Goal: Task Accomplishment & Management: Manage account settings

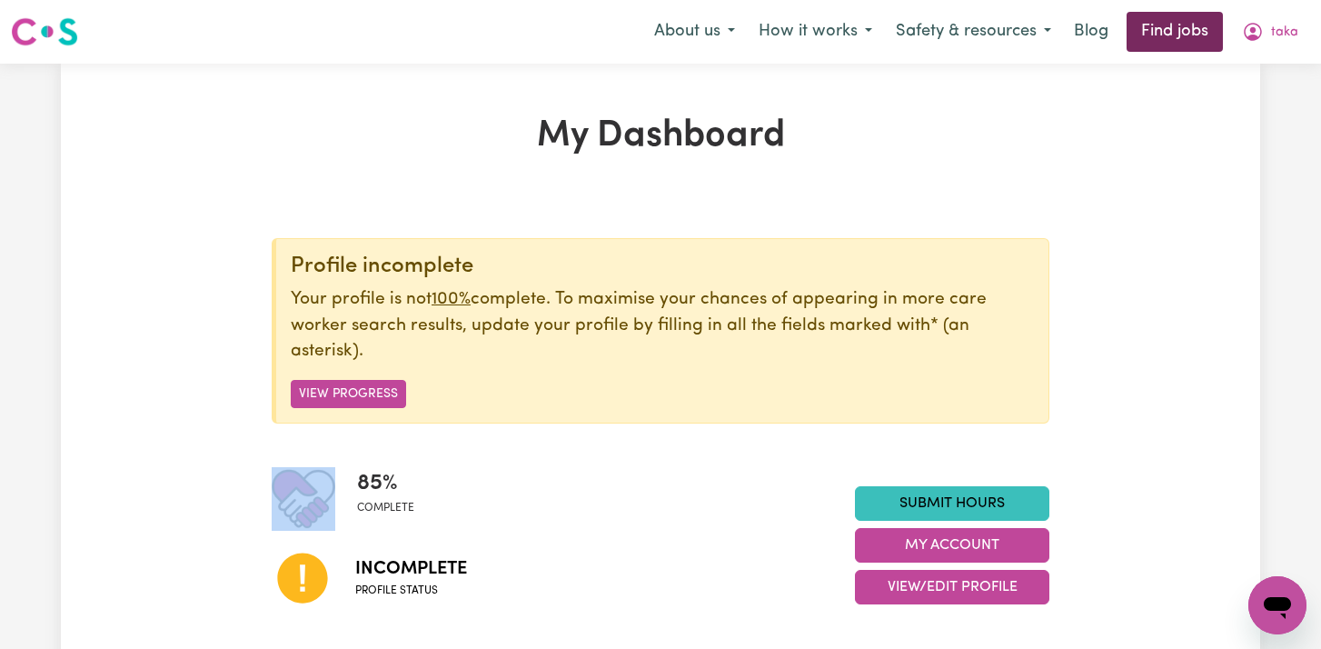
click at [1161, 31] on link "Find jobs" at bounding box center [1175, 32] width 96 height 40
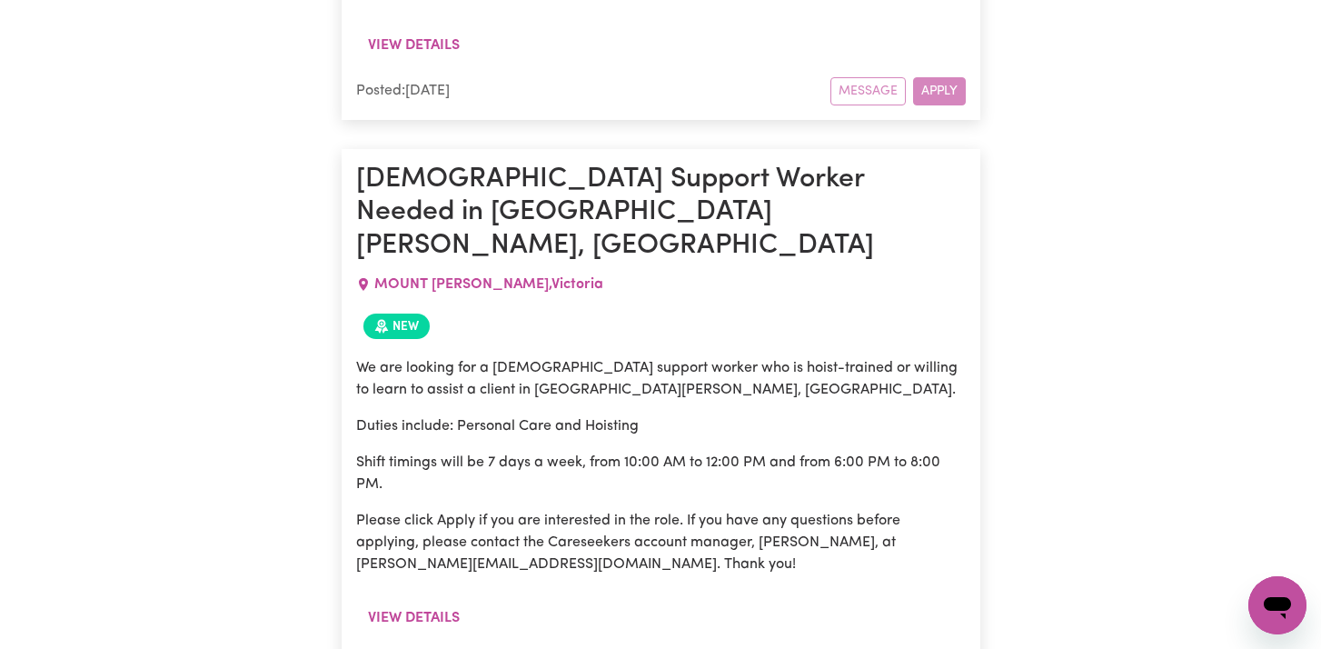
scroll to position [1895, 0]
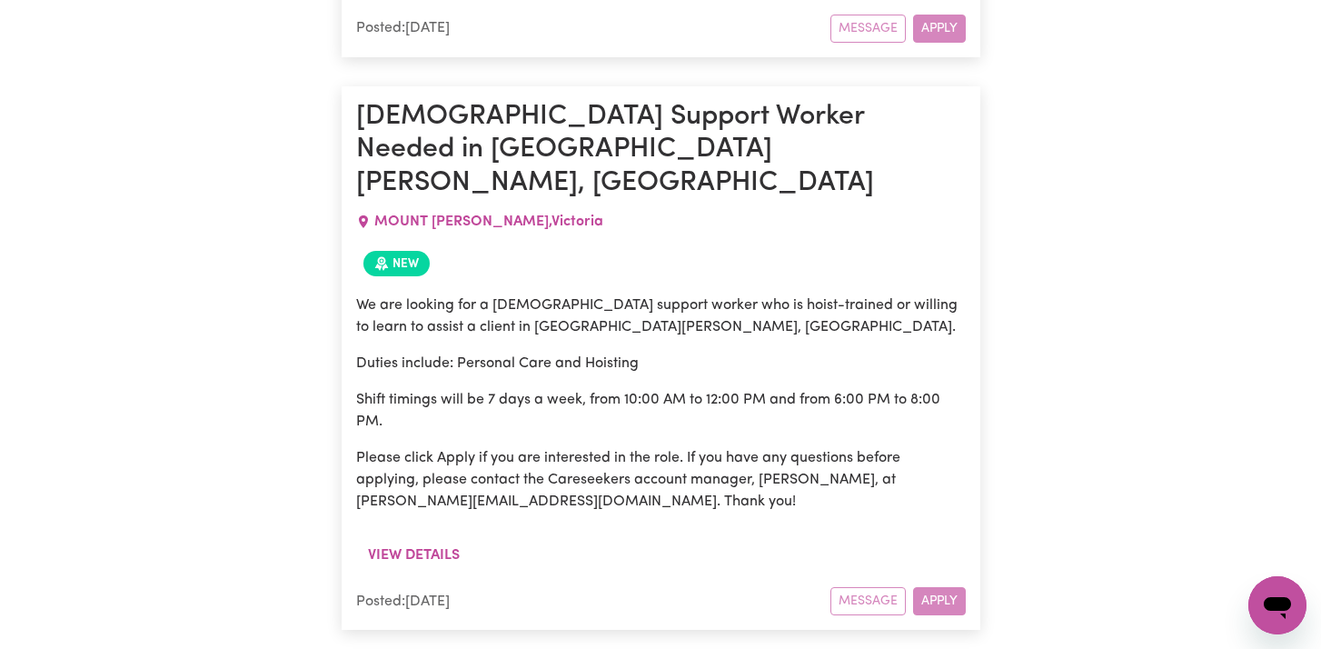
click at [928, 538] on div "View details" at bounding box center [661, 562] width 610 height 49
click at [931, 587] on div "Message Apply" at bounding box center [898, 601] width 135 height 28
click at [1281, 593] on icon "Open messaging window" at bounding box center [1277, 605] width 33 height 33
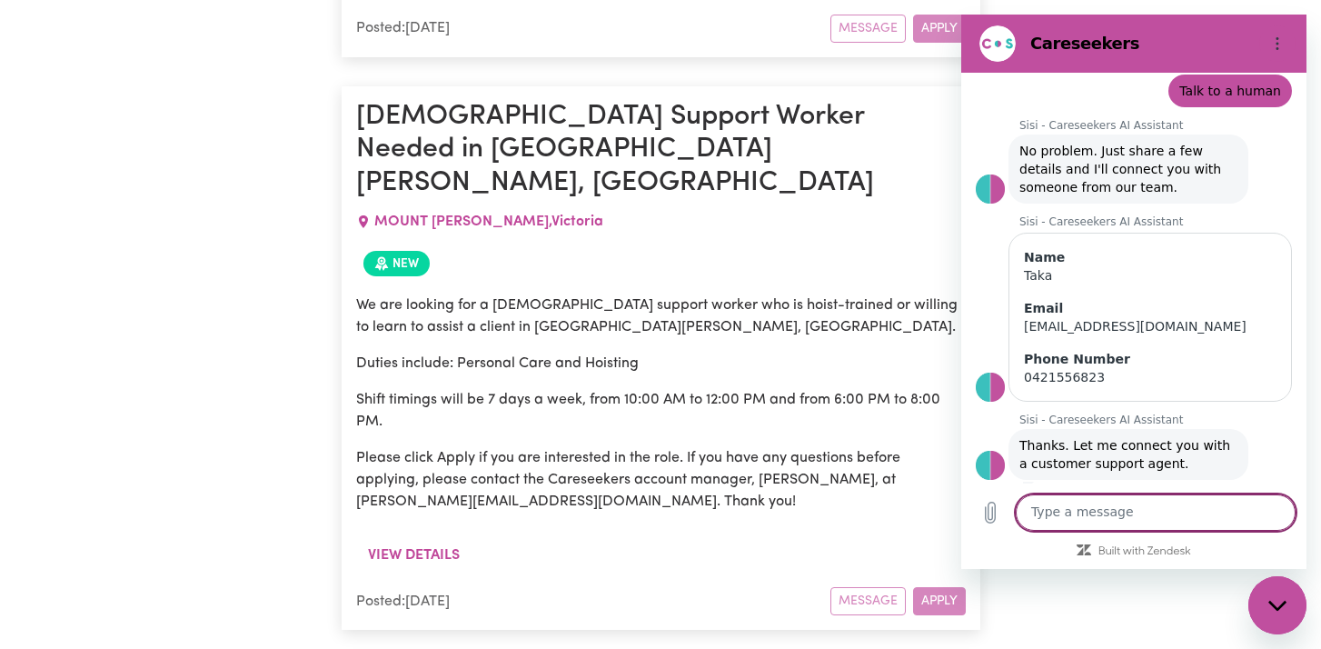
scroll to position [167, 0]
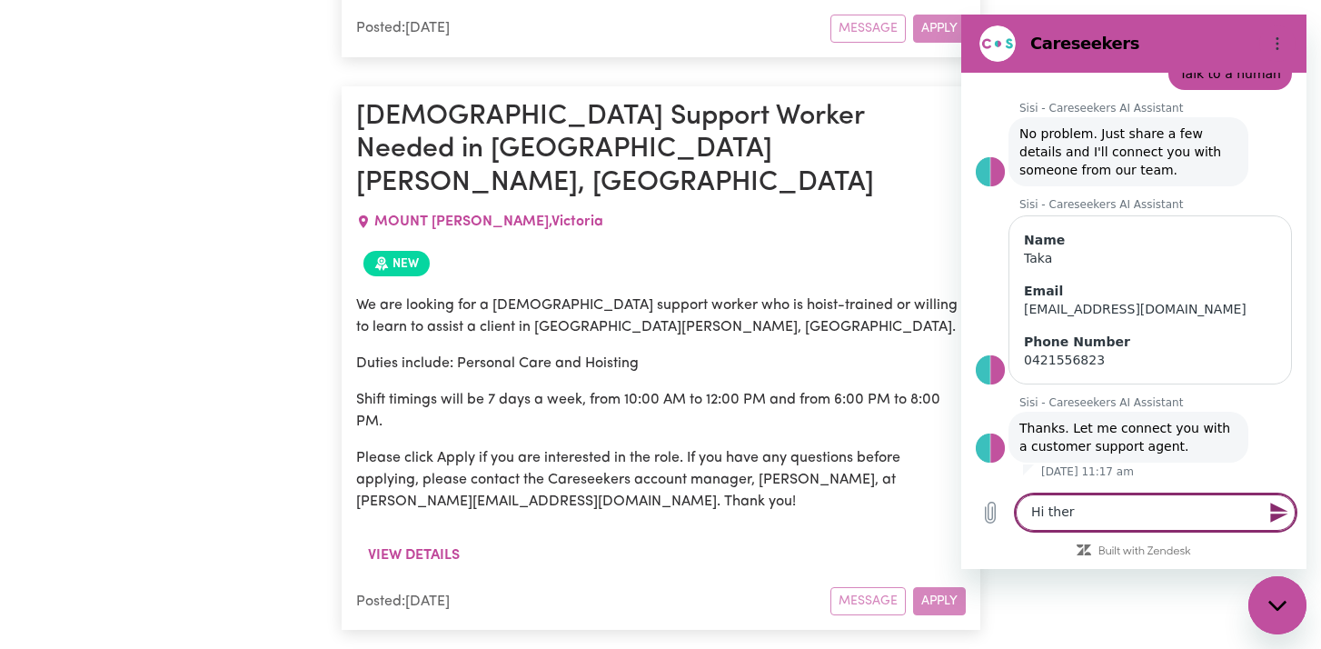
type textarea "Hi there"
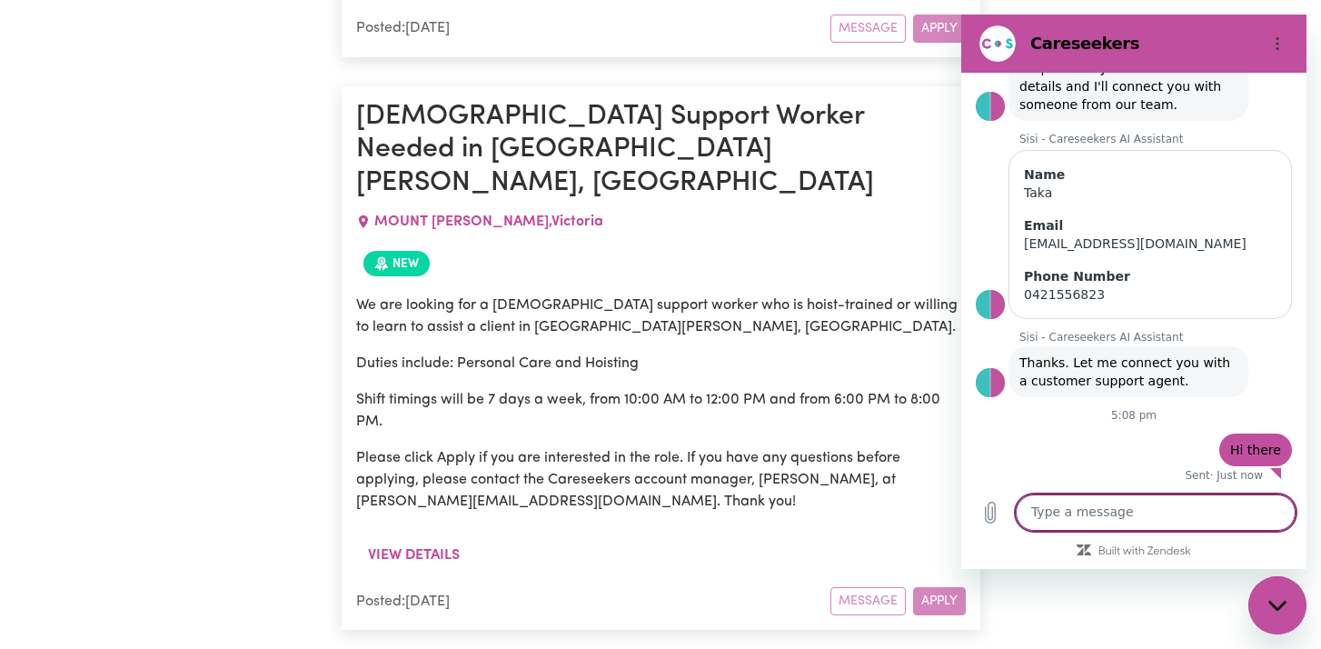
scroll to position [236, 0]
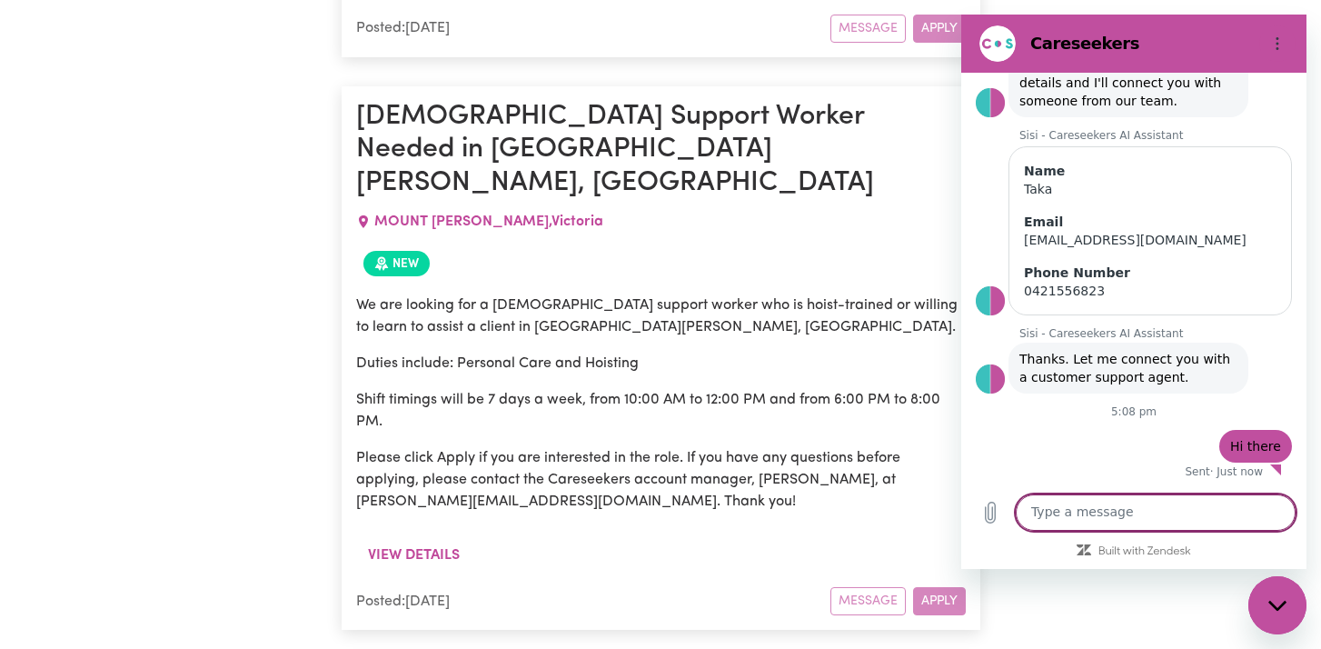
click at [698, 244] on div "New" at bounding box center [661, 264] width 610 height 40
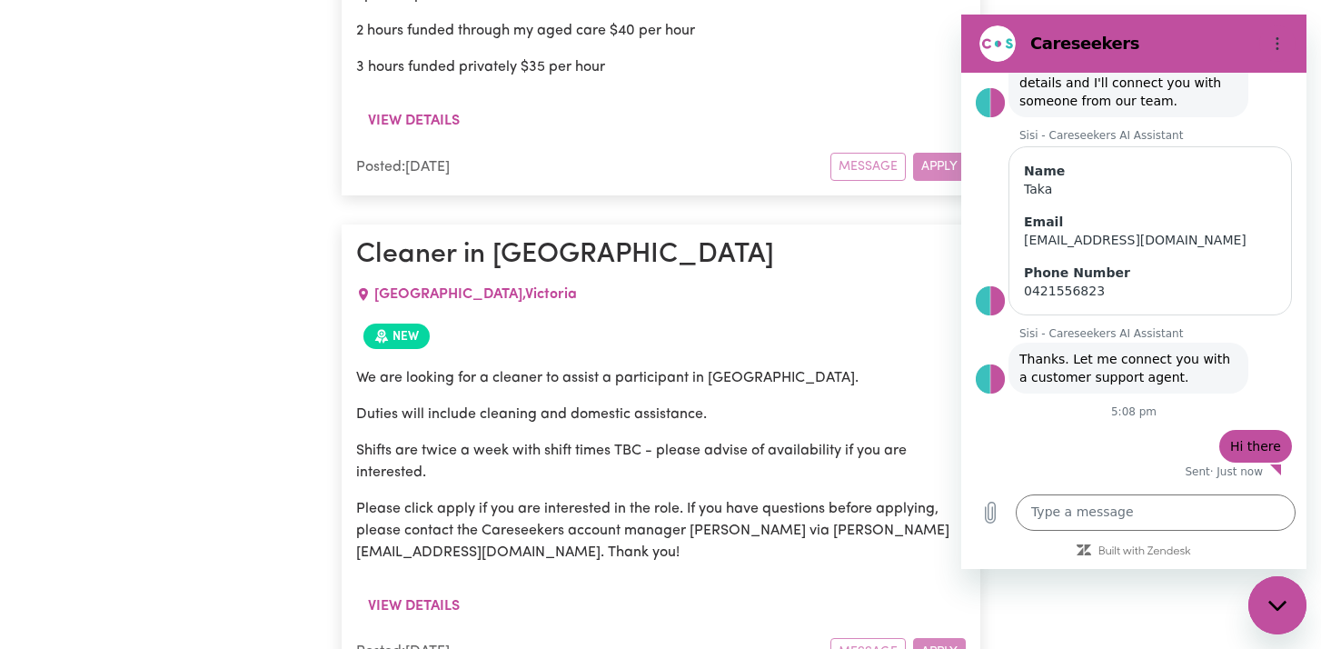
scroll to position [3654, 0]
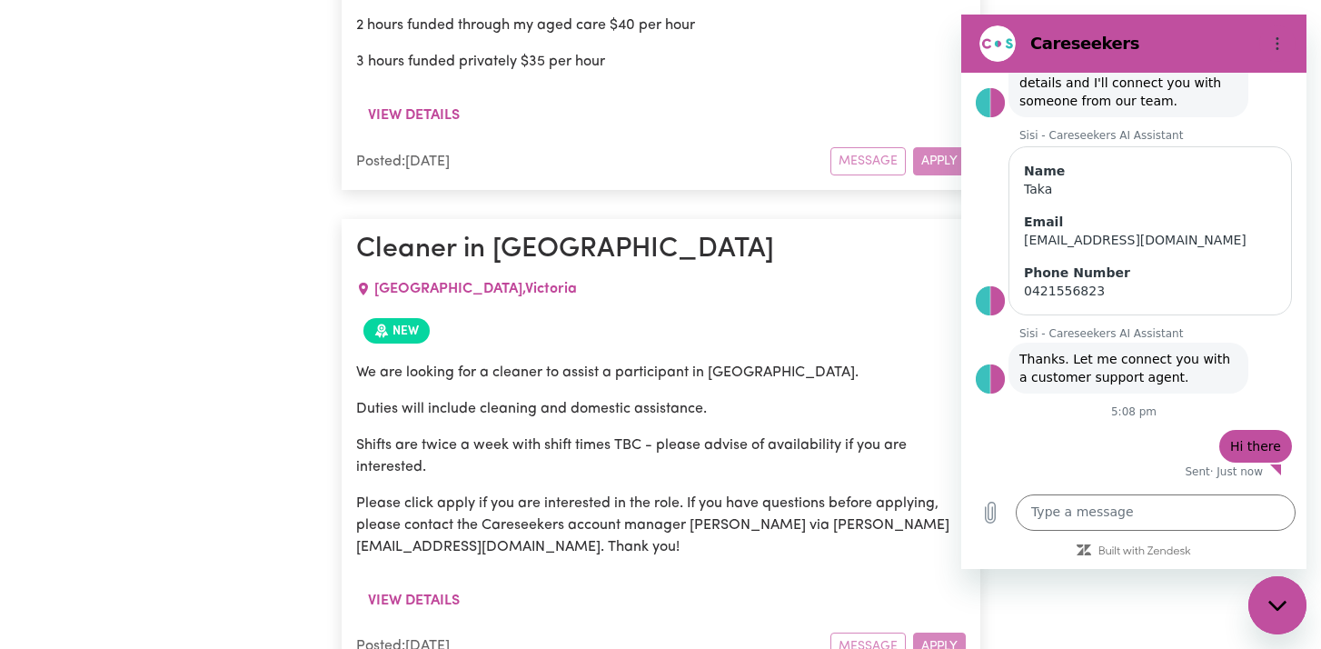
click at [573, 434] on p "Shifts are twice a week with shift times TBC - please advise of availability if…" at bounding box center [661, 456] width 610 height 44
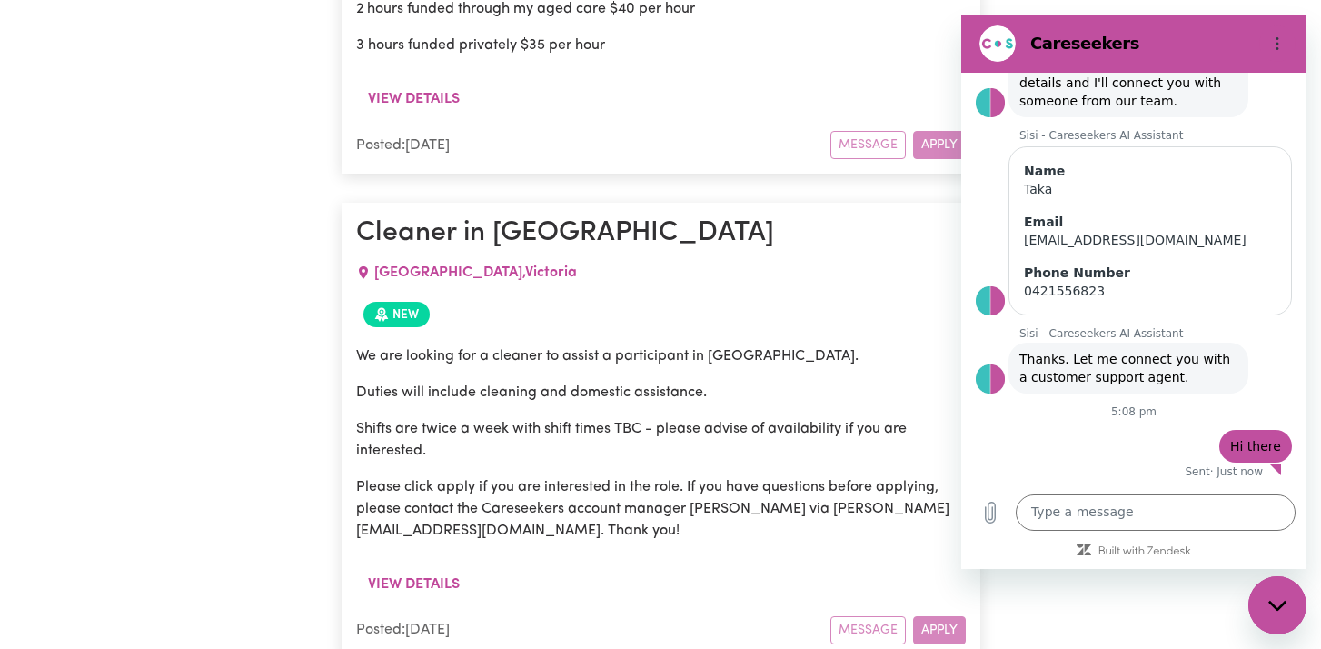
scroll to position [3674, 0]
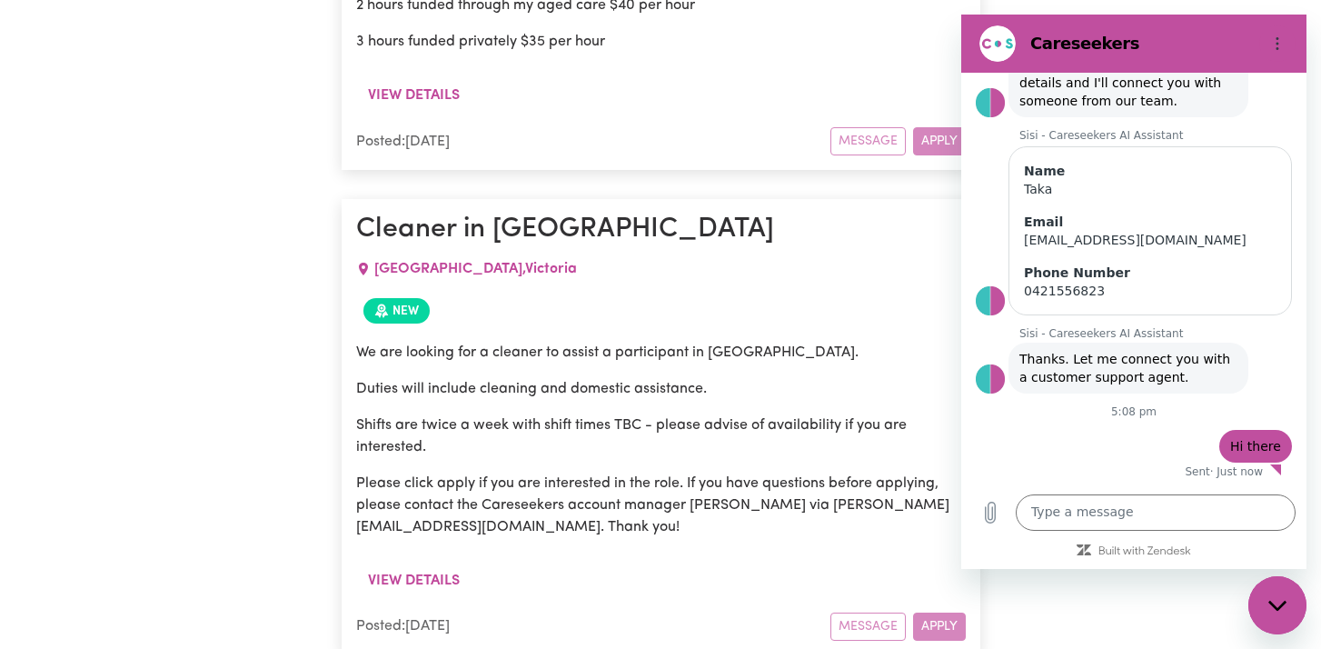
click at [937, 612] on div "Message Apply" at bounding box center [898, 626] width 135 height 28
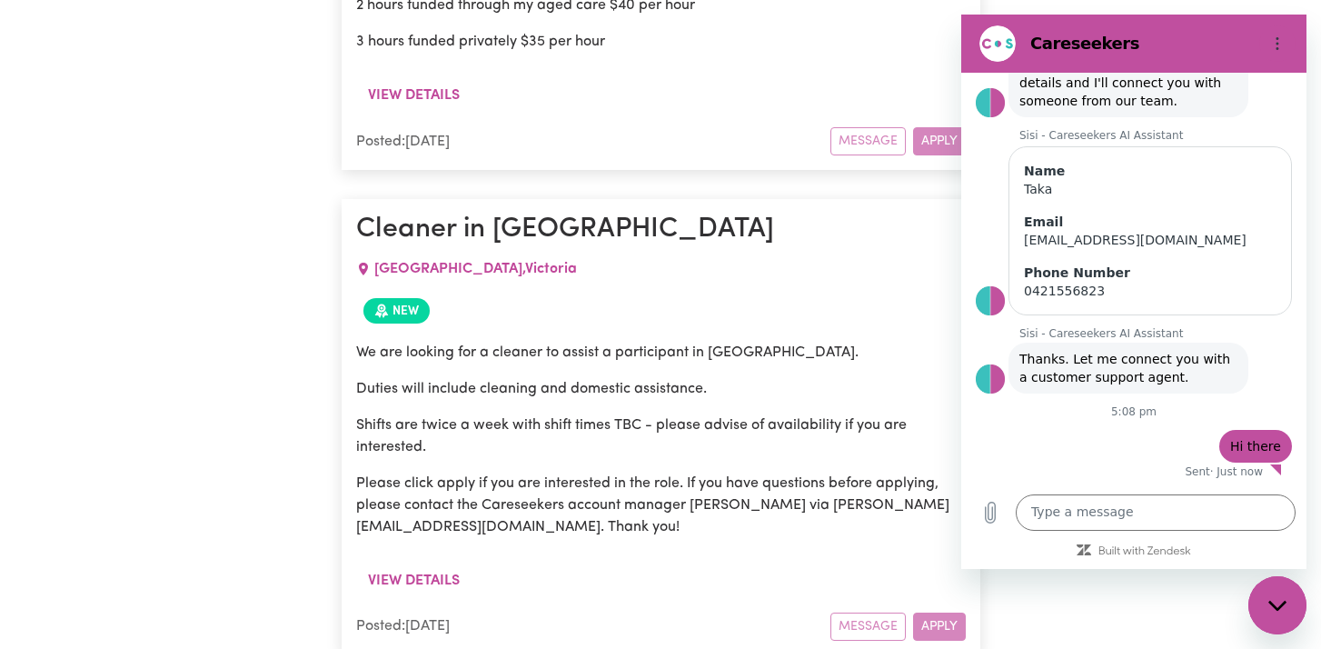
click at [714, 473] on p "Please click apply if you are interested in the role. If you have questions bef…" at bounding box center [661, 505] width 610 height 65
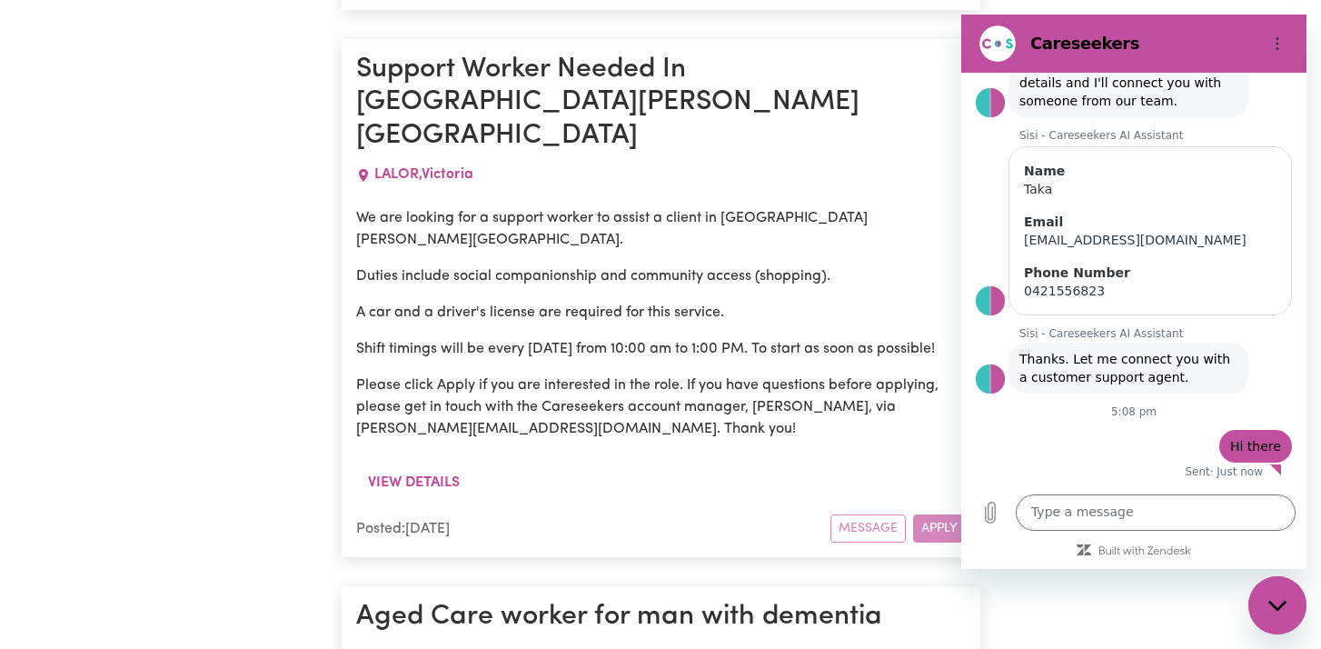
scroll to position [11994, 0]
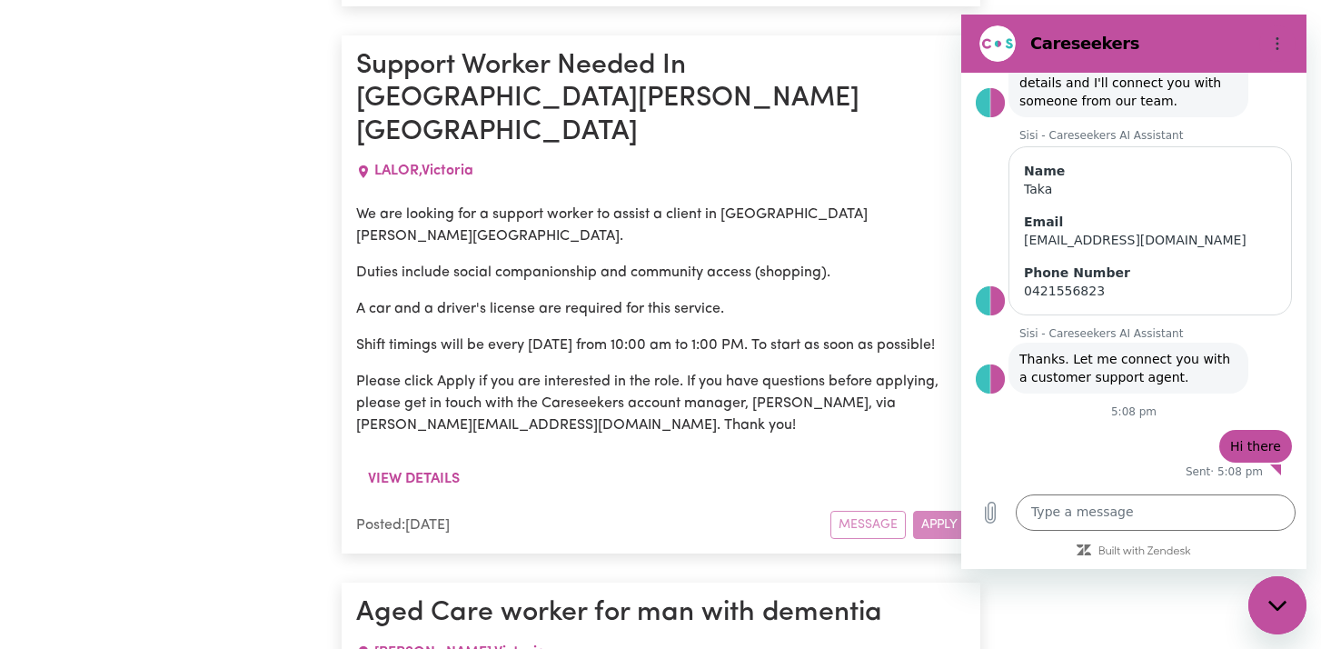
click at [1270, 43] on icon "Options menu" at bounding box center [1277, 43] width 15 height 15
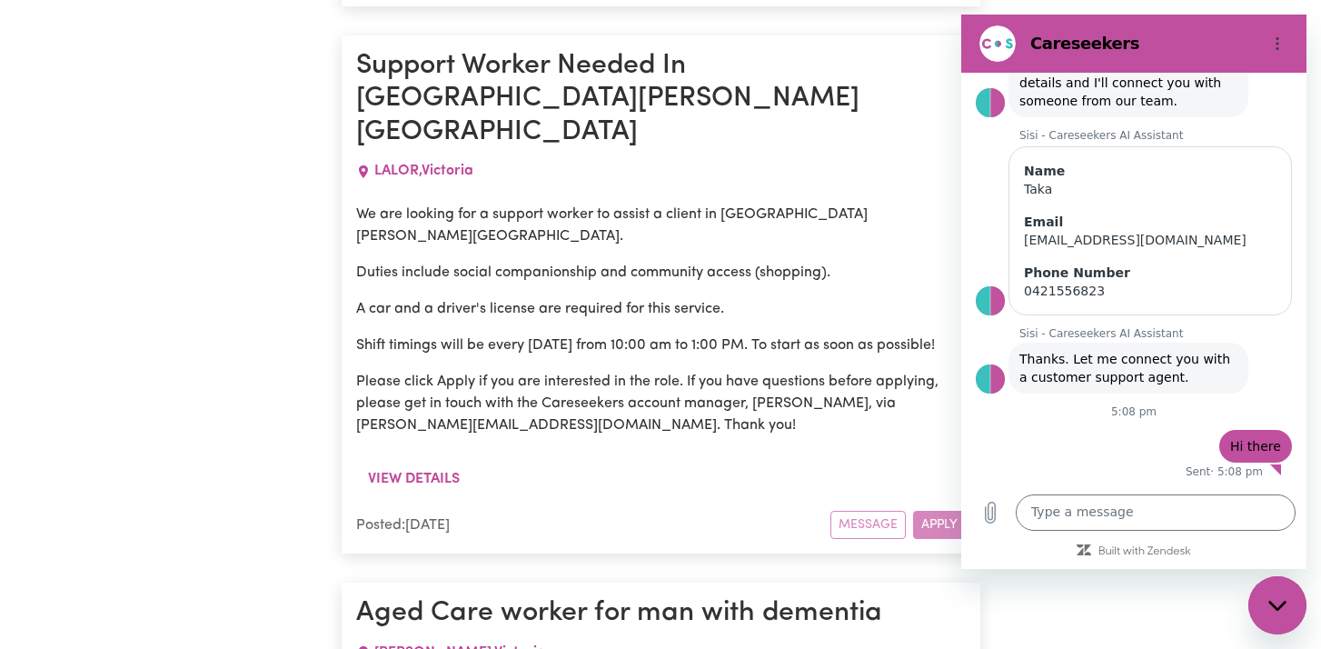
click at [1267, 596] on div "Close messaging window" at bounding box center [1277, 605] width 55 height 55
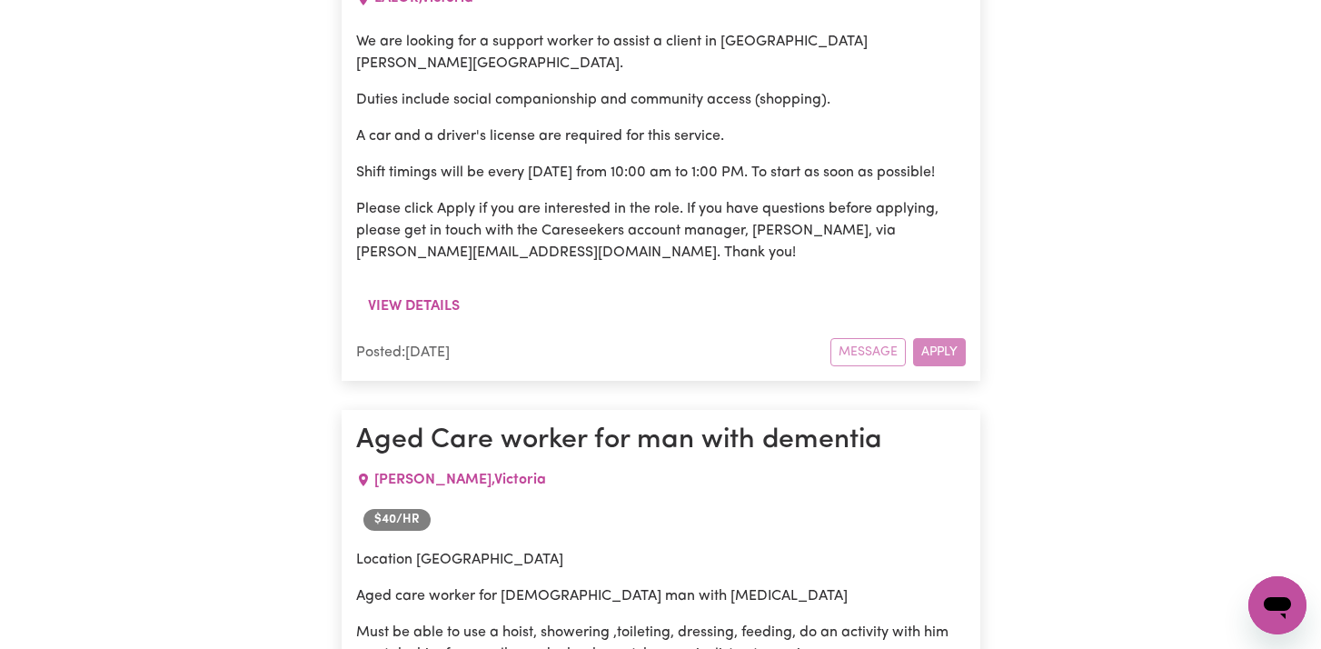
scroll to position [12167, 0]
click at [1271, 610] on icon "Open messaging window" at bounding box center [1277, 608] width 27 height 22
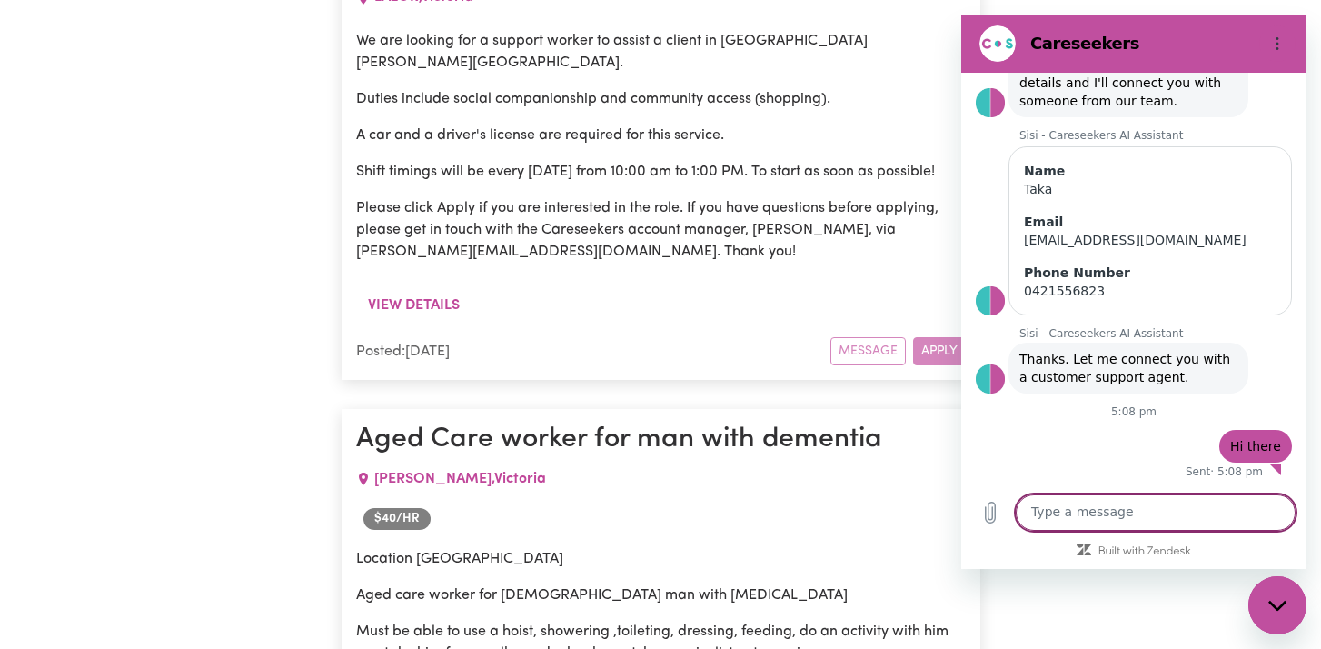
click at [1180, 511] on textarea at bounding box center [1156, 512] width 280 height 36
type textarea "hello"
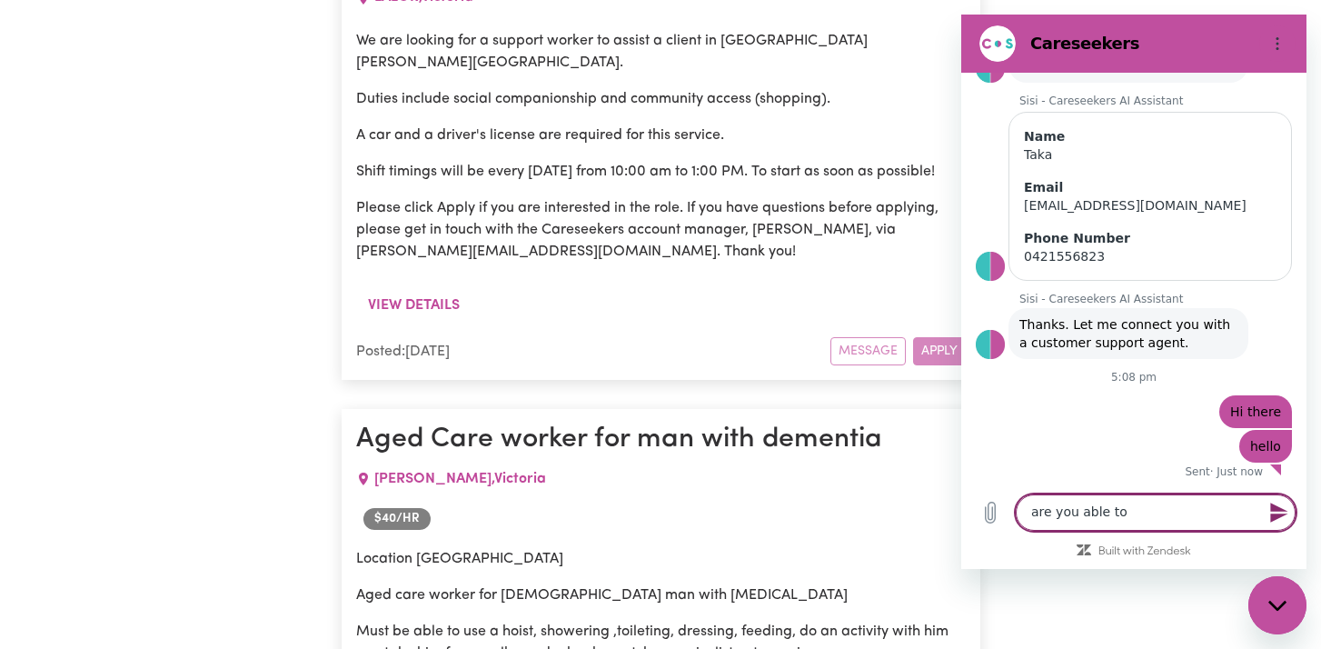
type textarea "are you able to"
paste textarea "Nominated employer registration ID number:"
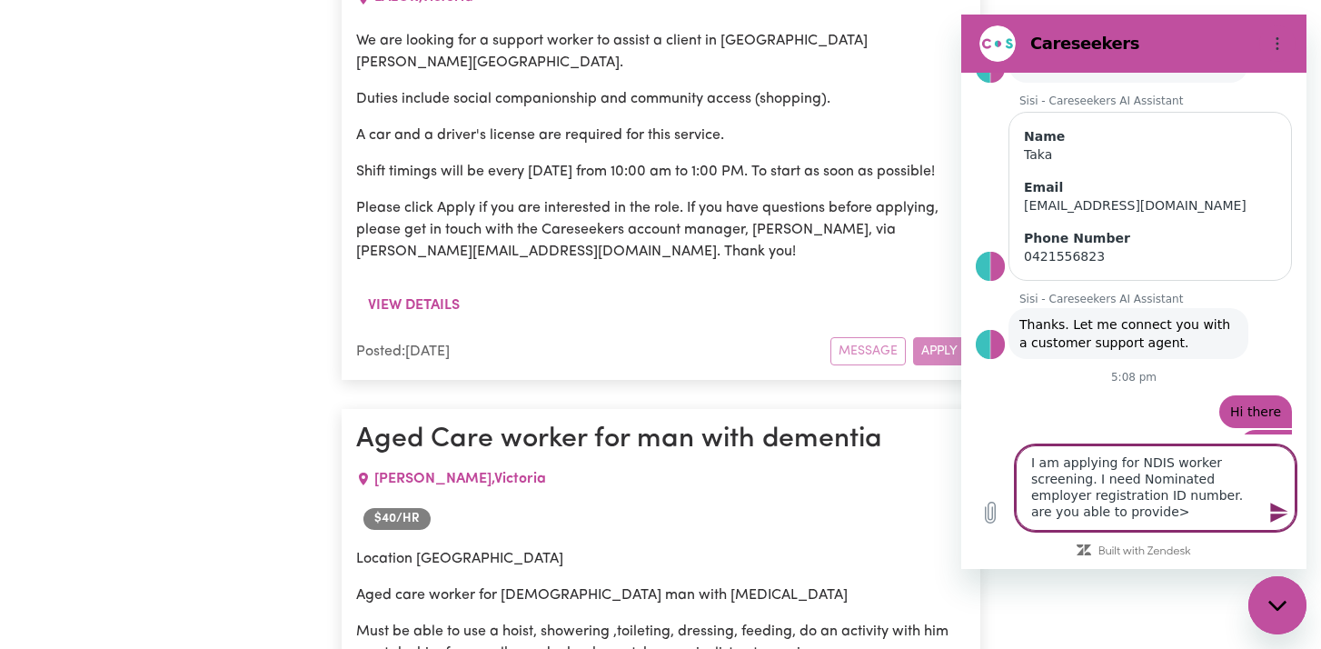
scroll to position [320, 0]
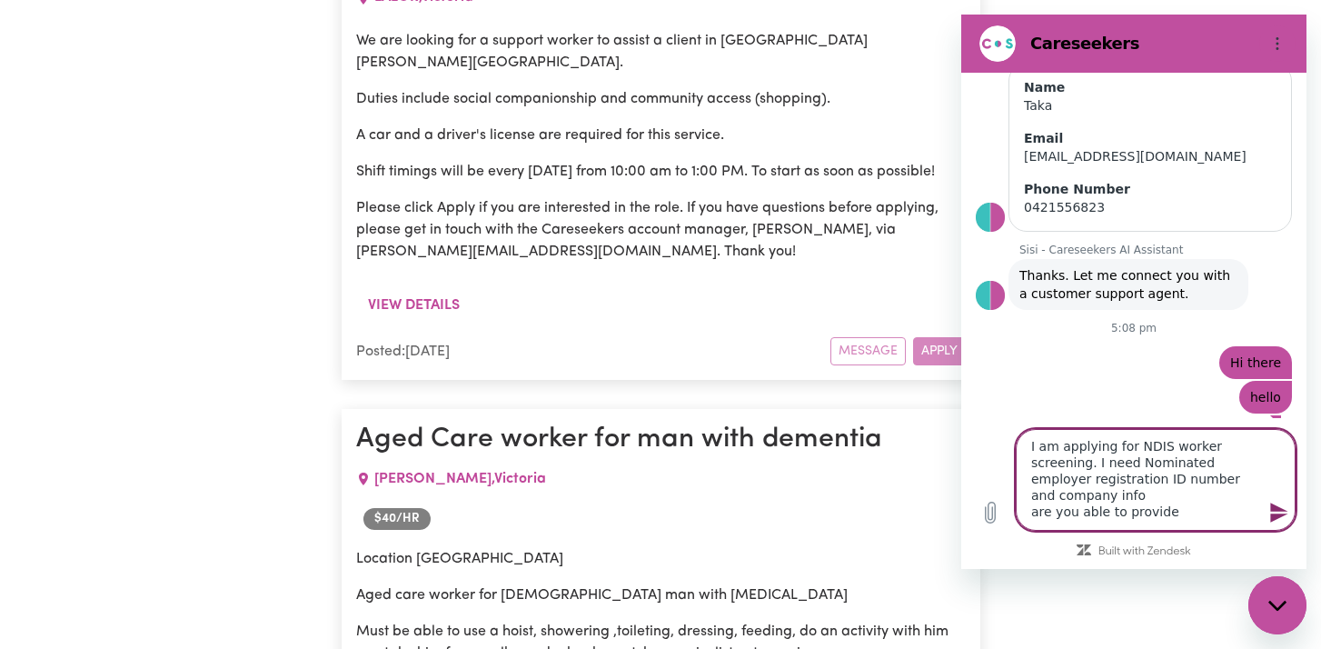
click at [1197, 515] on textarea "I am applying for NDIS worker screening. I need Nominated employer registration…" at bounding box center [1156, 480] width 280 height 102
type textarea "I am applying for NDIS worker screening. I need Nominated employer registration…"
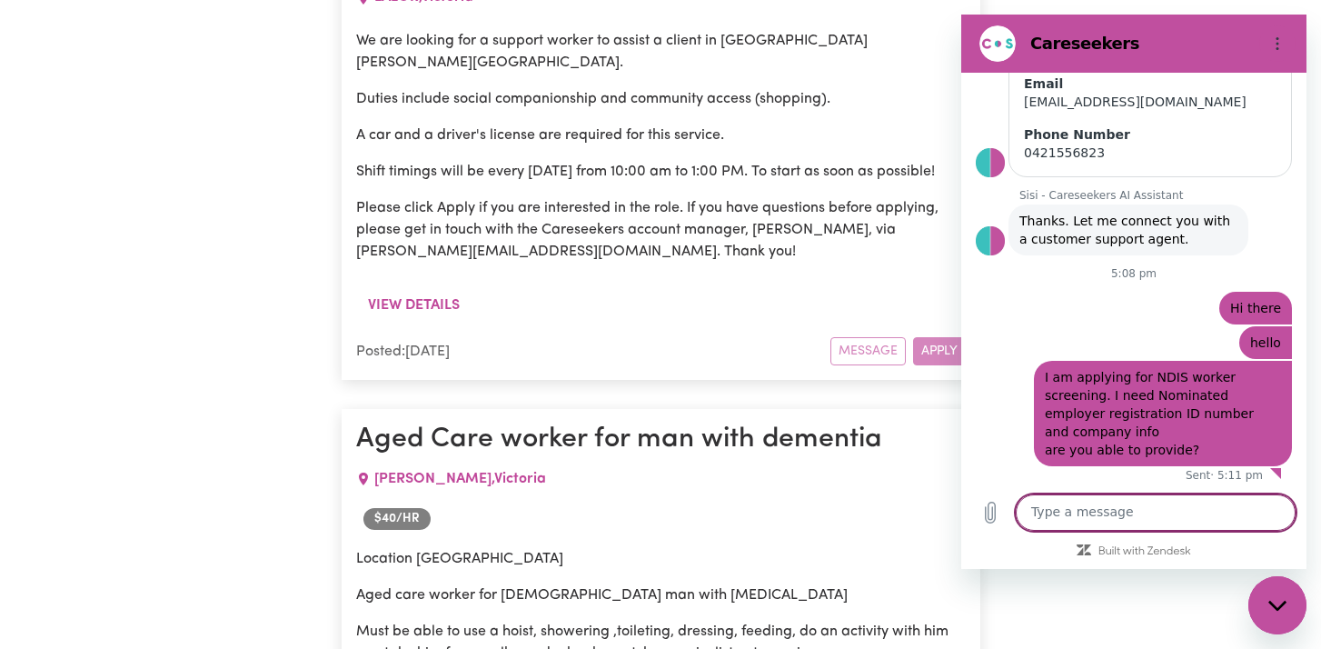
scroll to position [378, 0]
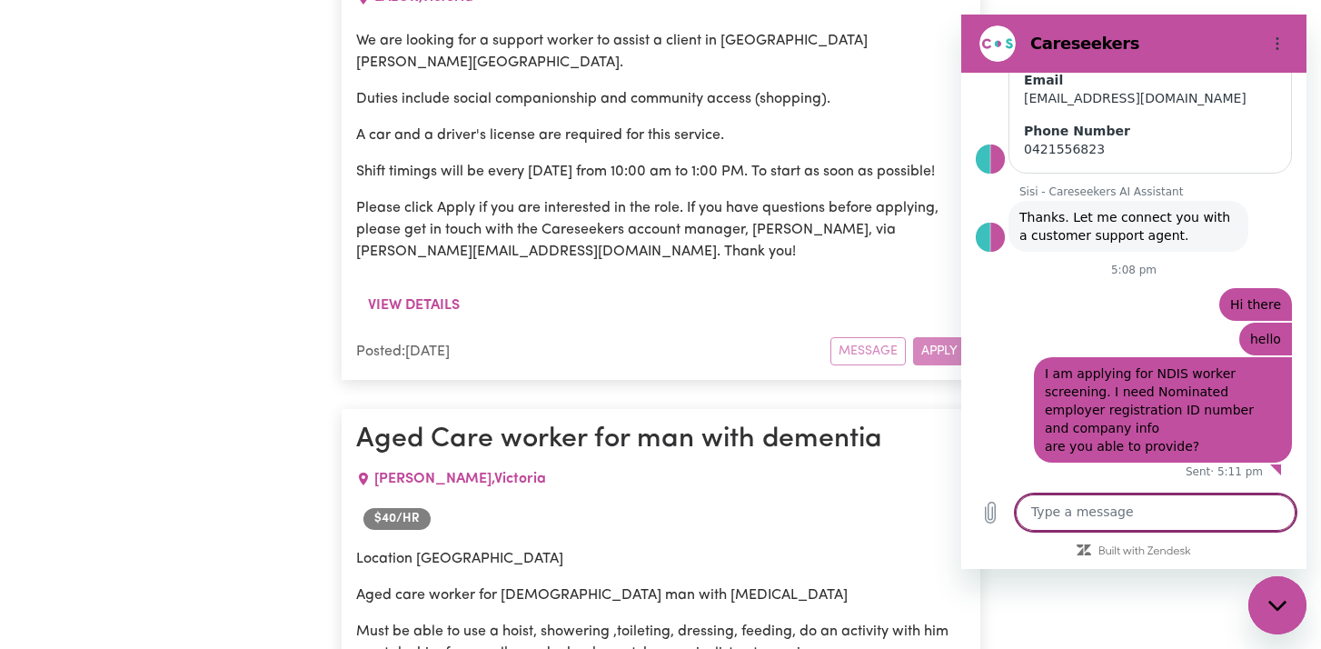
click at [1286, 615] on div "Close messaging window" at bounding box center [1277, 605] width 55 height 55
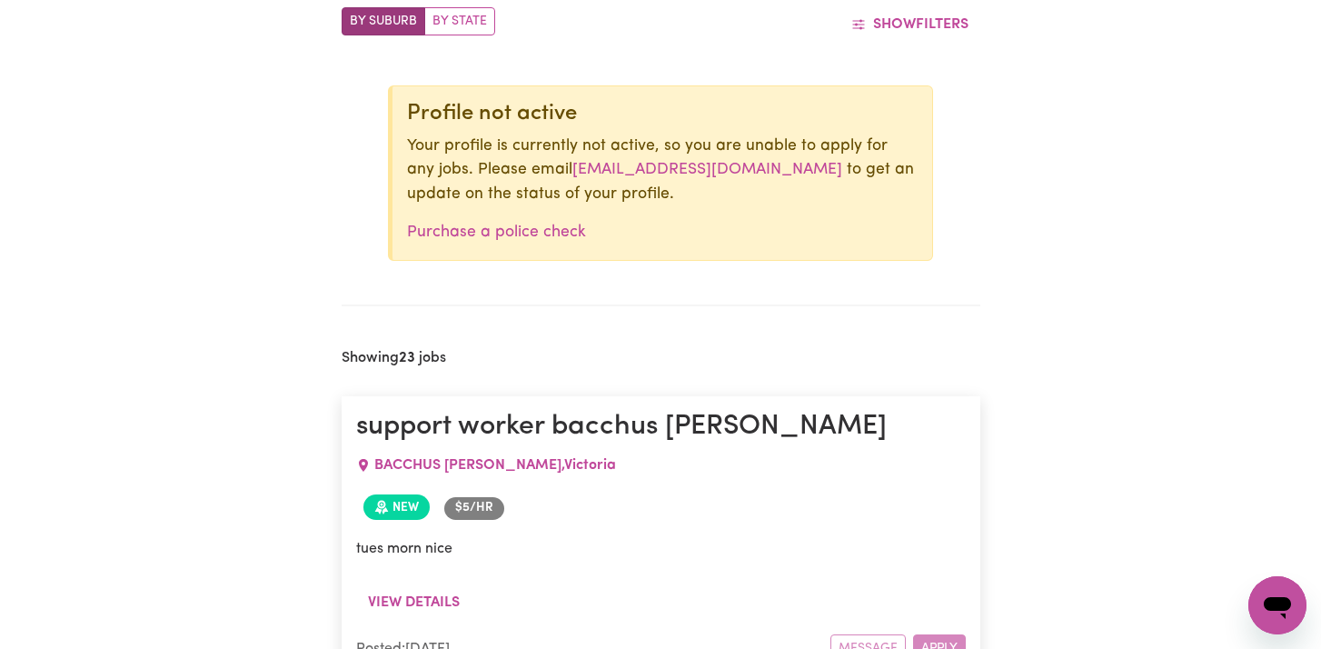
scroll to position [0, 0]
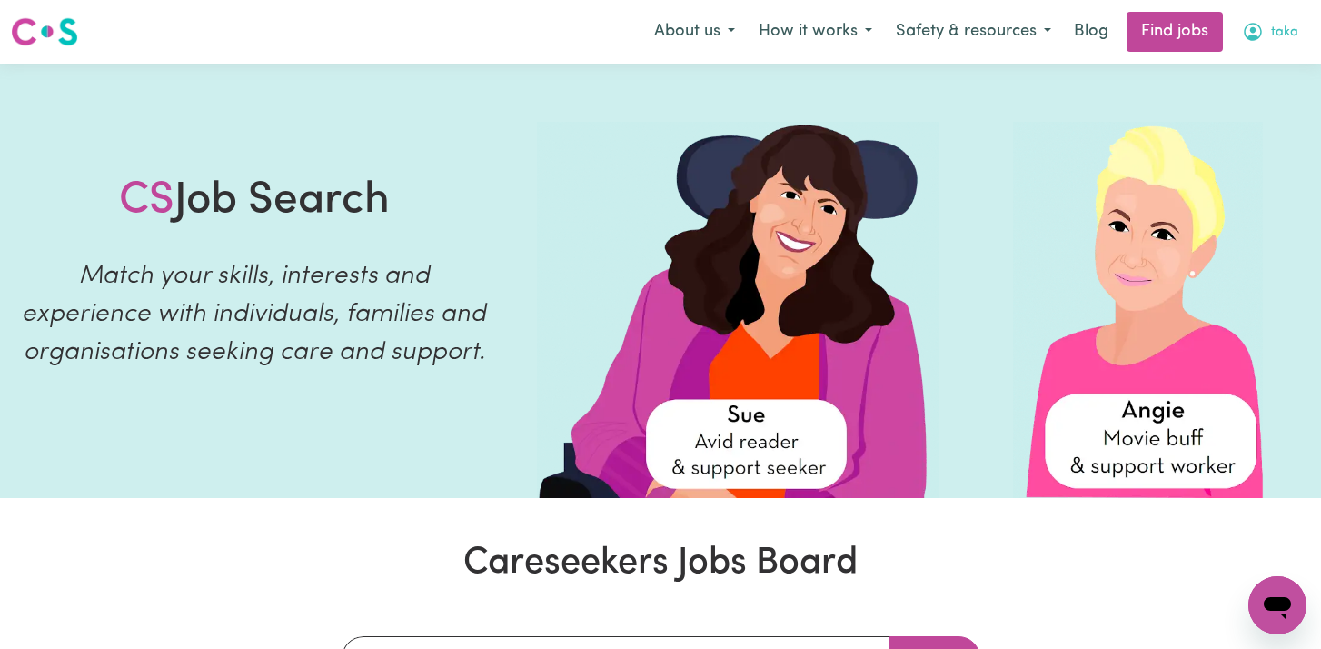
click at [1262, 35] on icon "My Account" at bounding box center [1253, 32] width 22 height 22
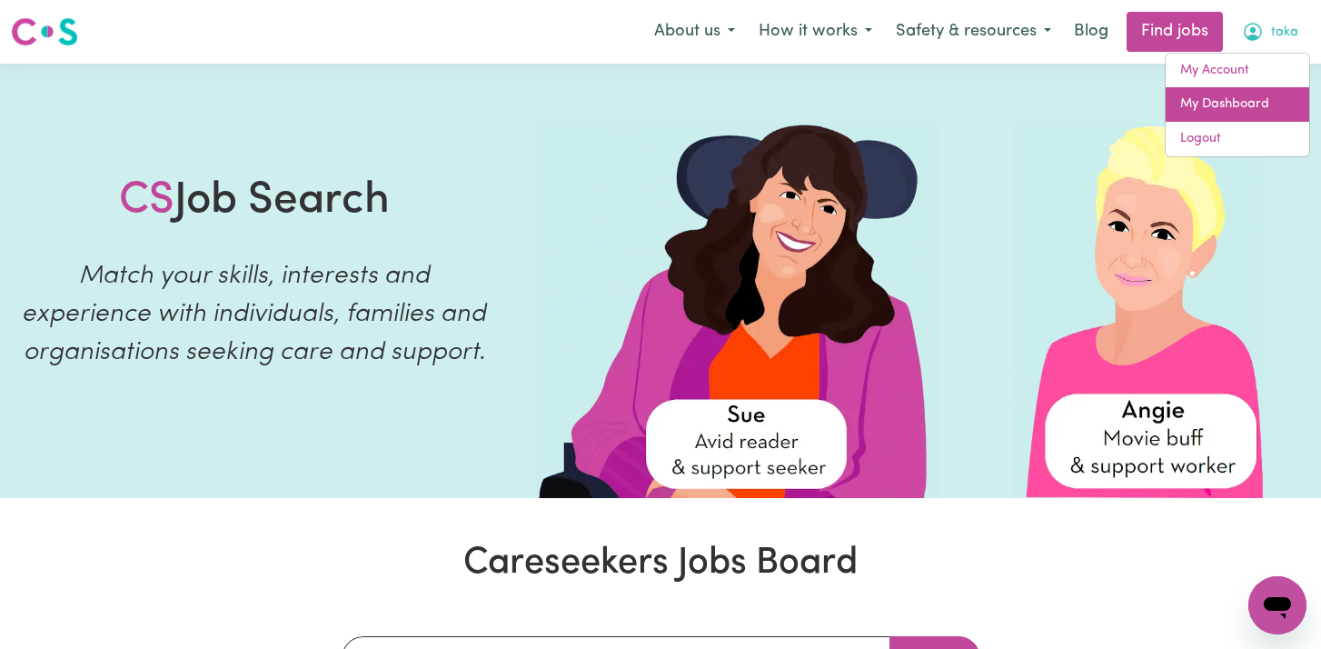
click at [1234, 100] on link "My Dashboard" at bounding box center [1238, 104] width 144 height 35
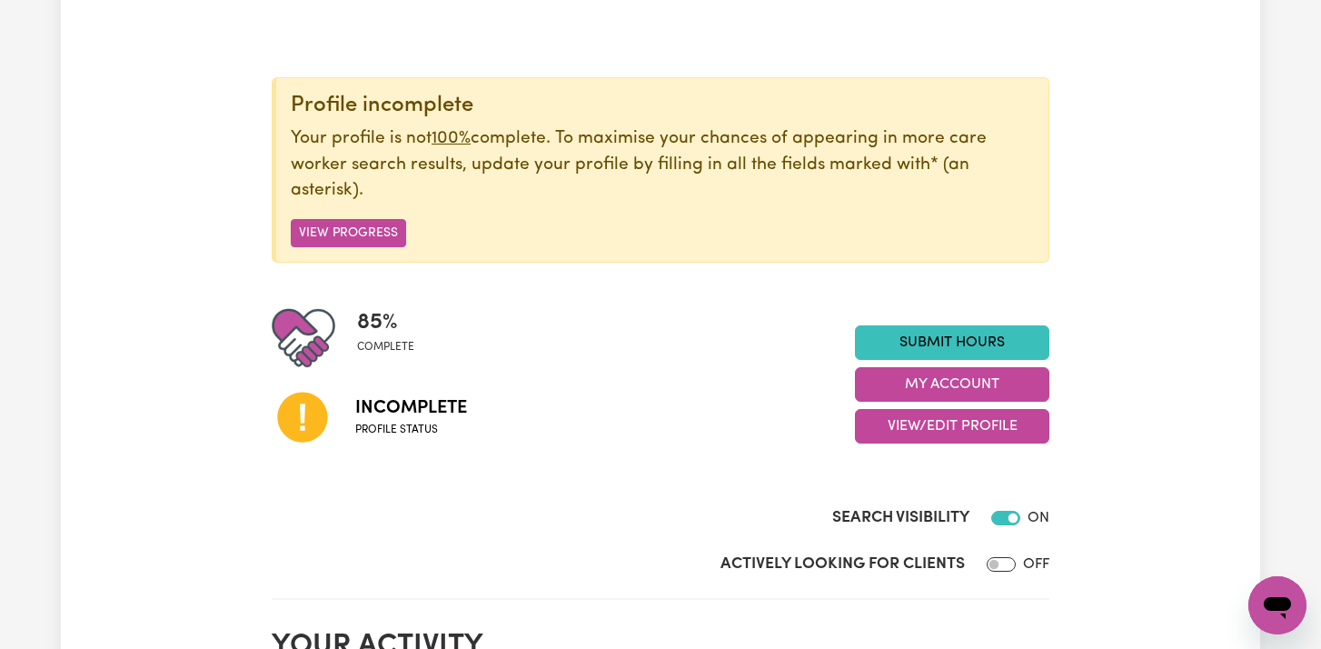
scroll to position [164, 0]
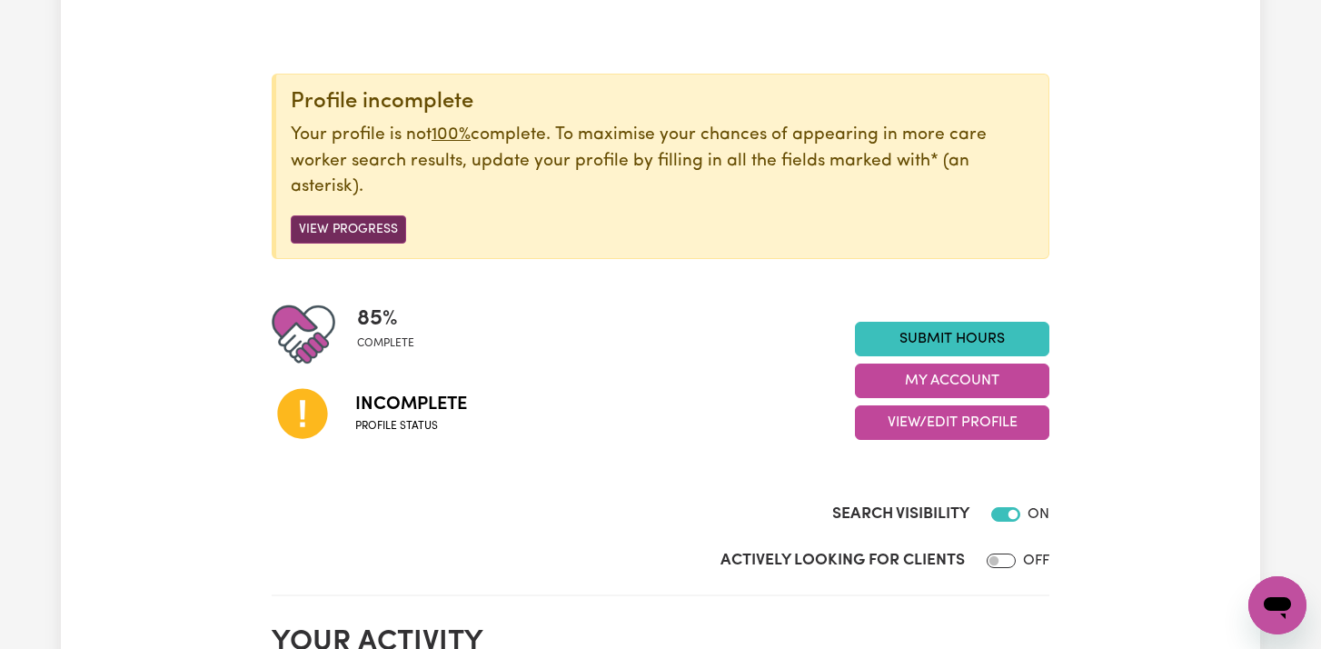
click at [334, 222] on button "View Progress" at bounding box center [348, 229] width 115 height 28
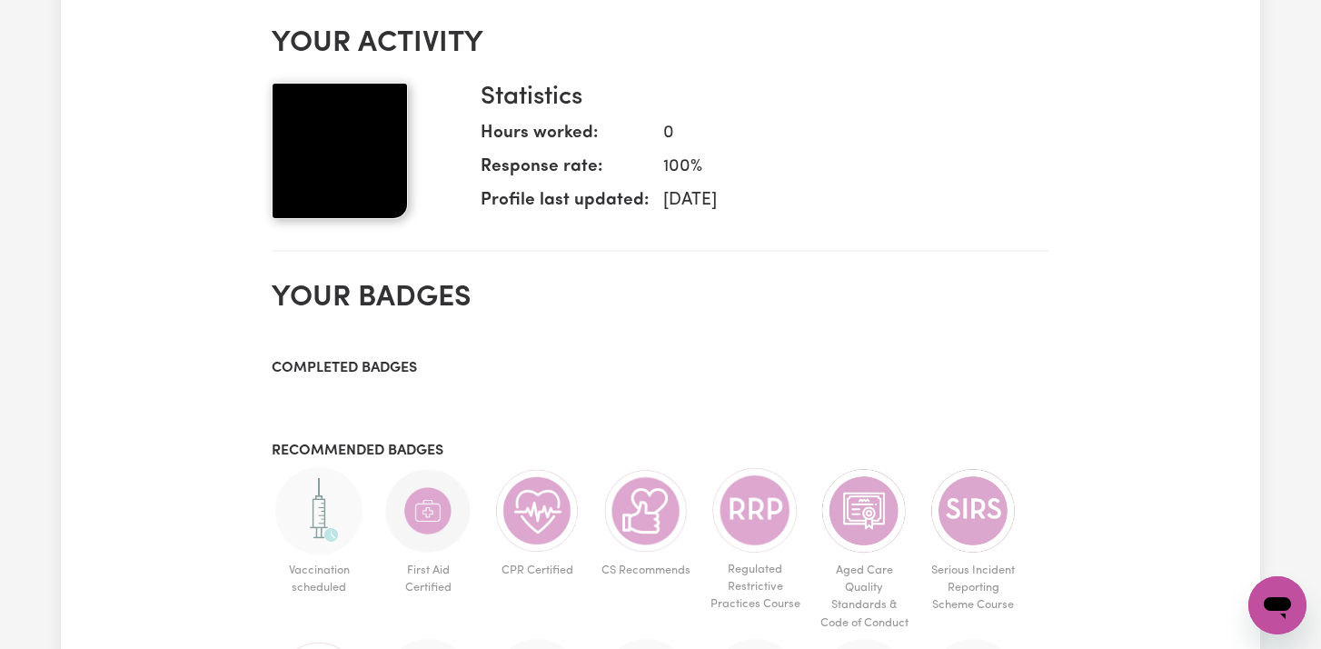
scroll to position [1148, 0]
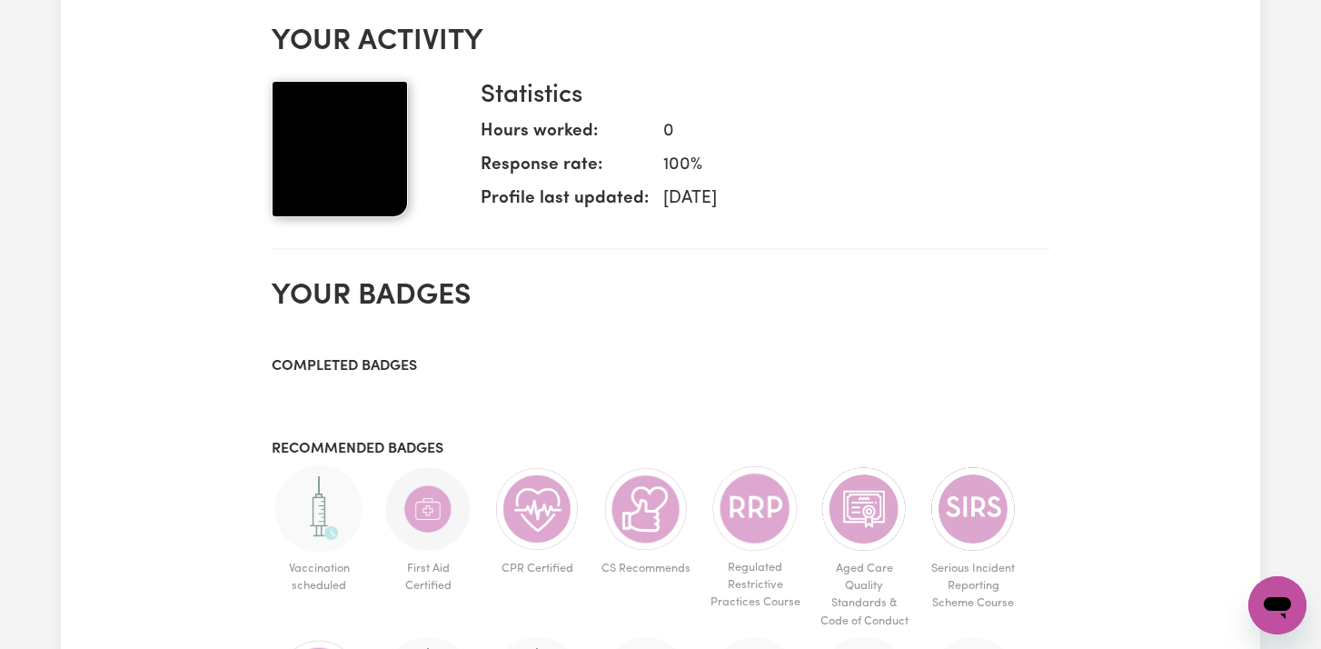
click at [357, 285] on h2 "Your badges" at bounding box center [661, 296] width 778 height 35
click at [389, 363] on h3 "Completed badges" at bounding box center [661, 366] width 778 height 17
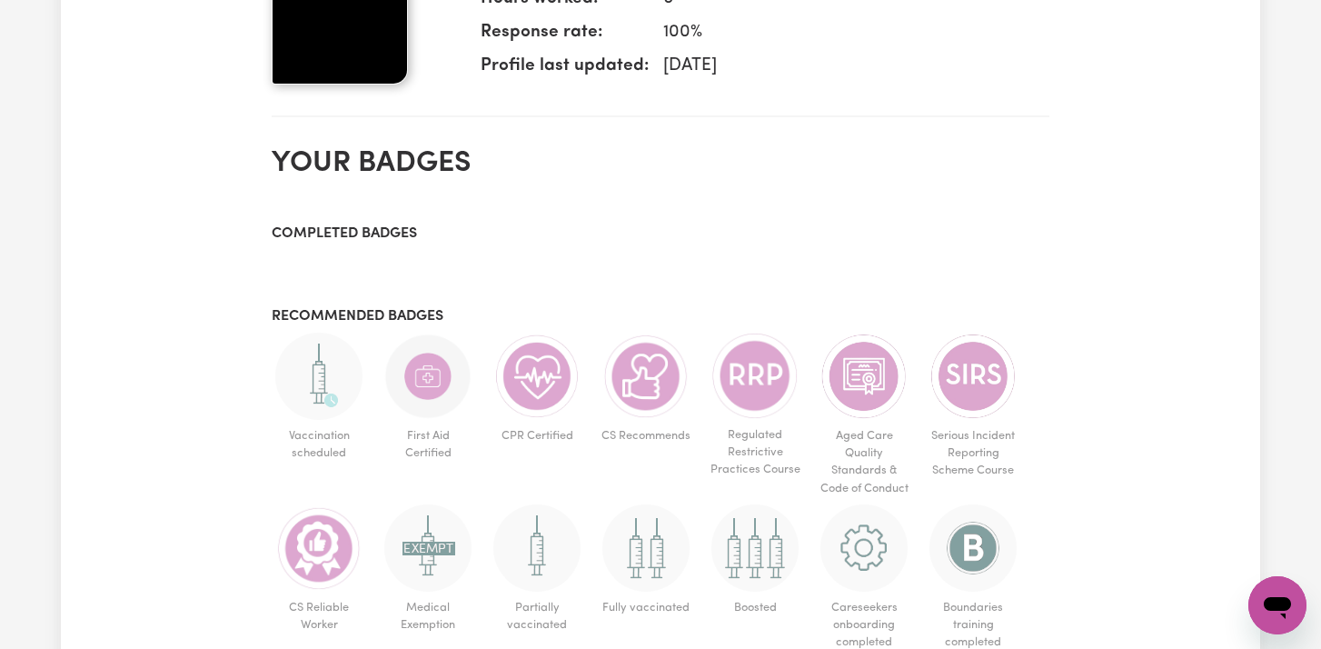
scroll to position [1289, 0]
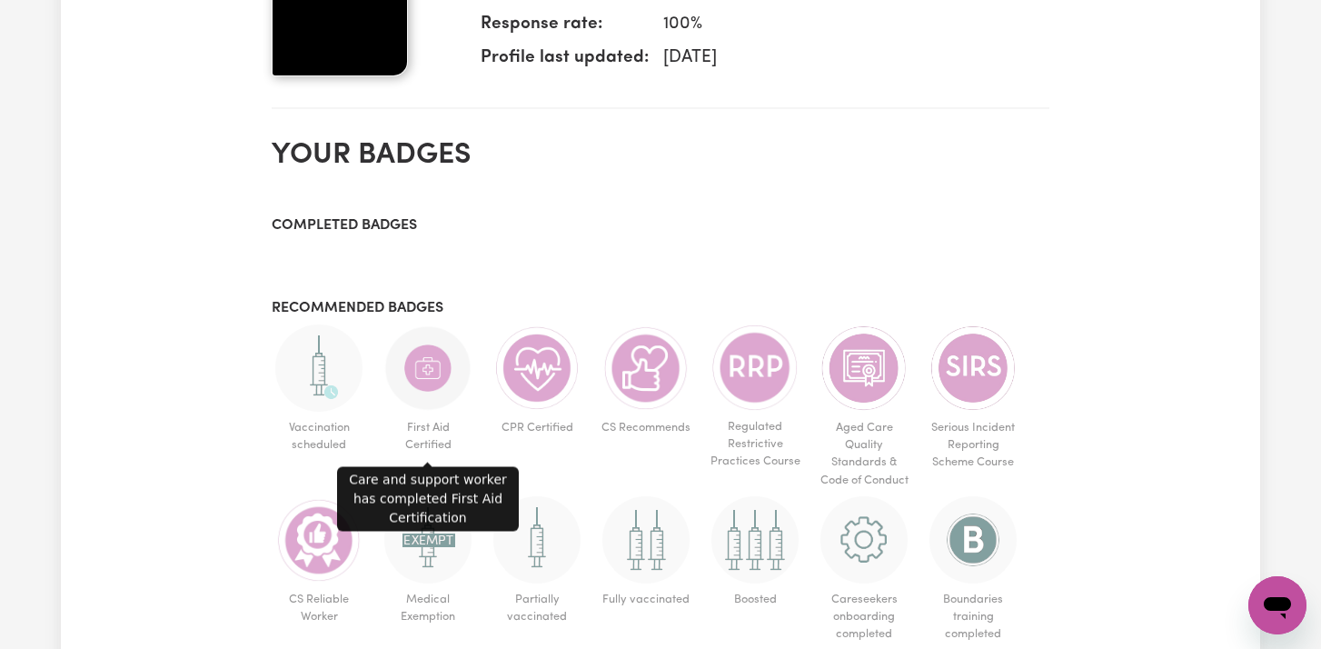
click at [423, 402] on img at bounding box center [427, 367] width 87 height 87
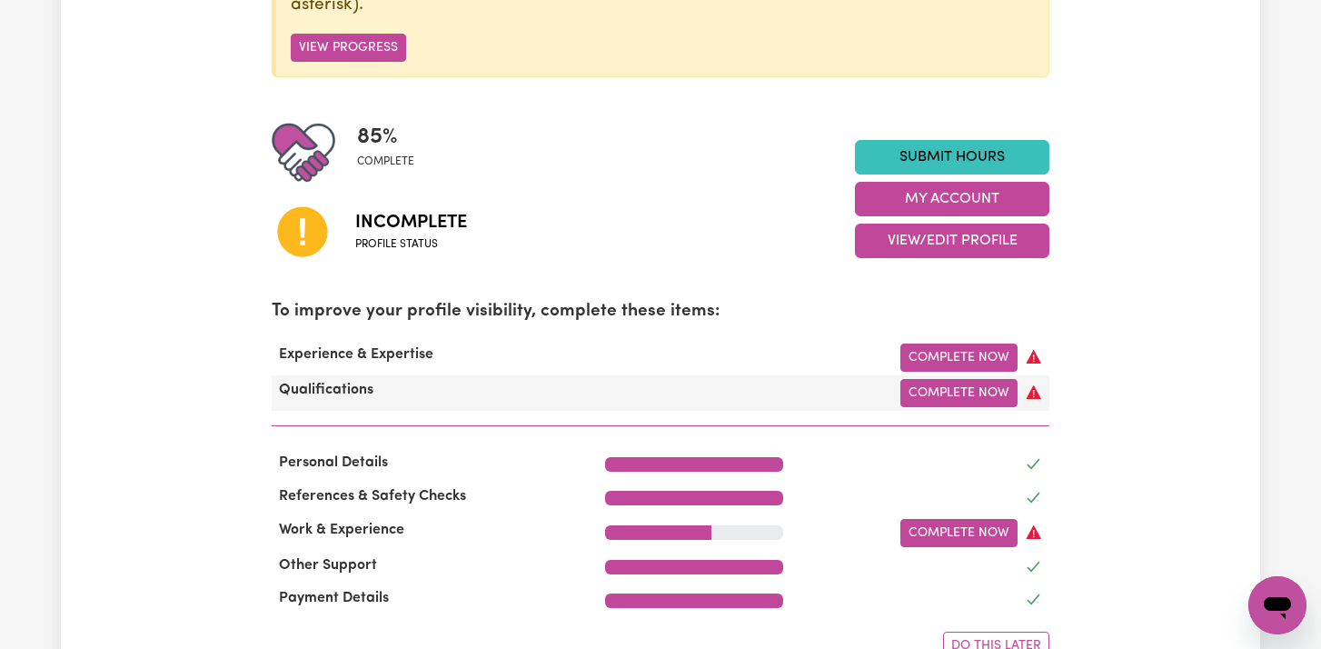
scroll to position [351, 0]
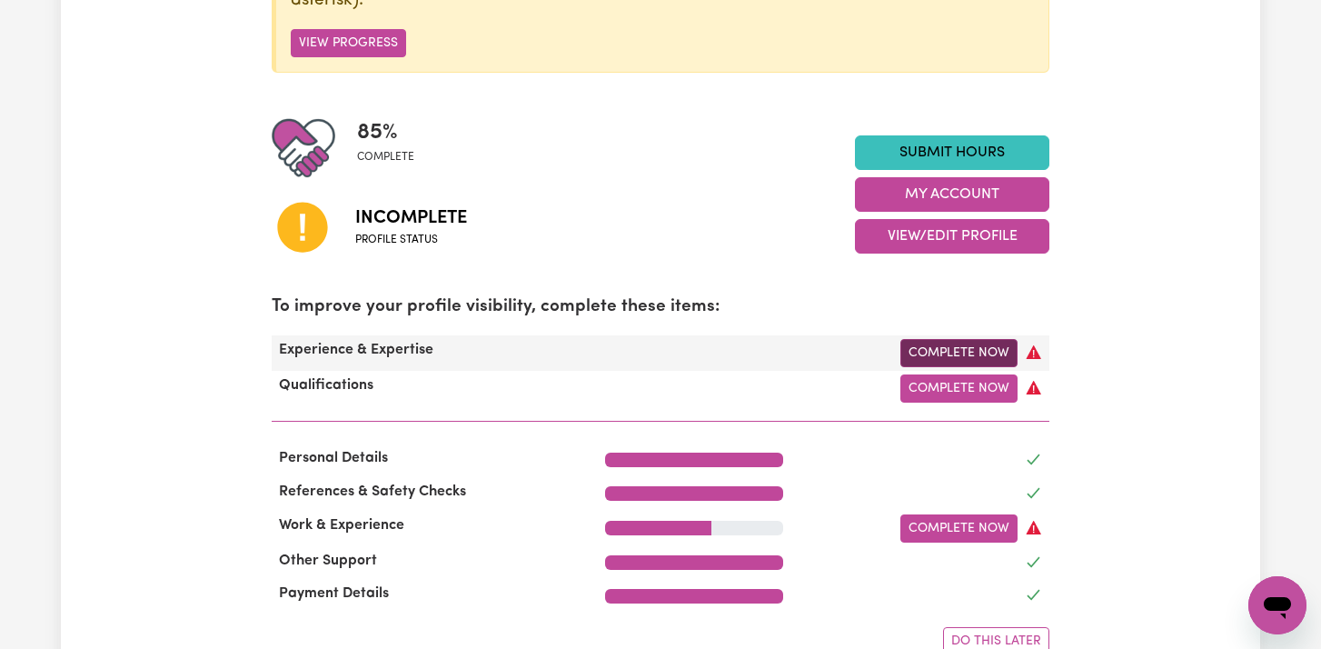
click at [931, 346] on link "Complete Now" at bounding box center [959, 353] width 117 height 28
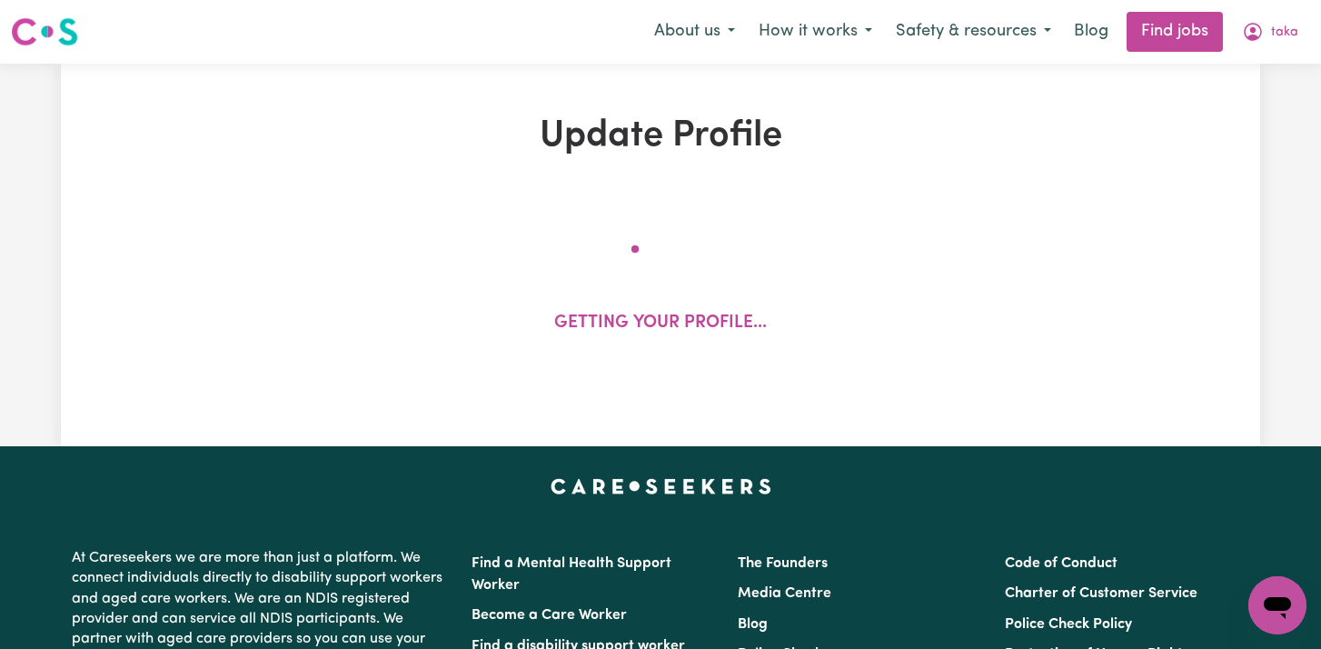
select select "2022"
select select "Certificate III (Individual Support)"
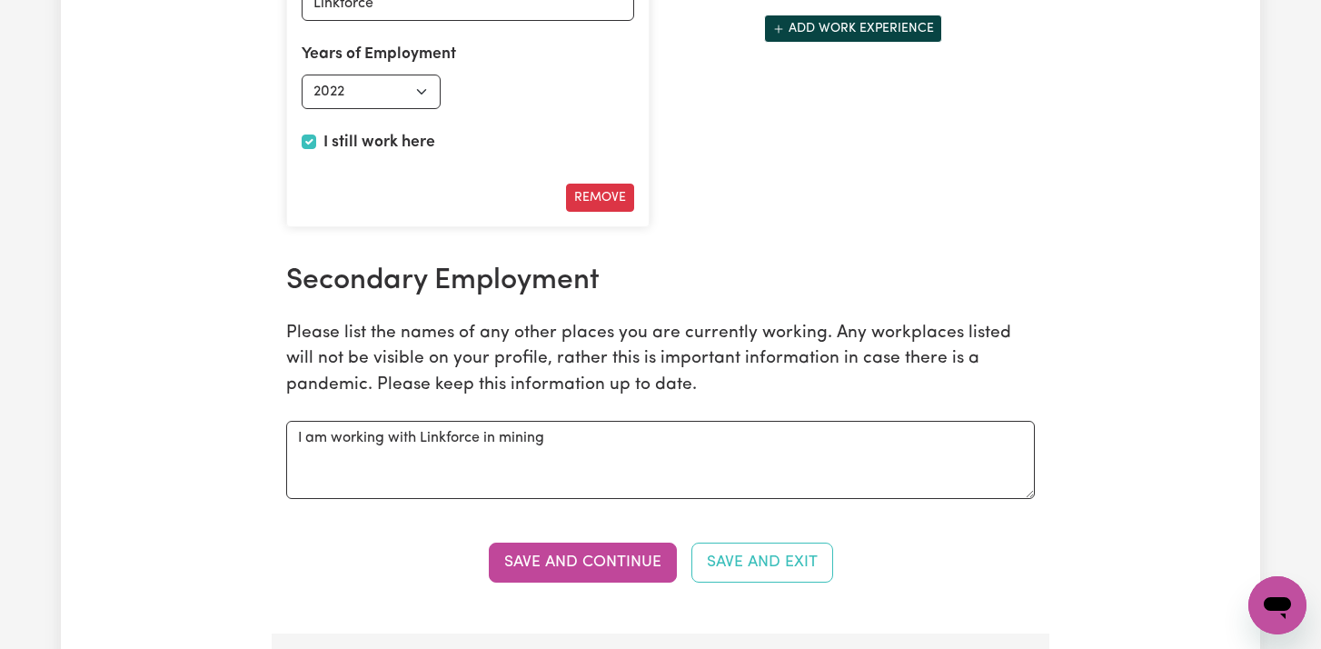
scroll to position [2883, 0]
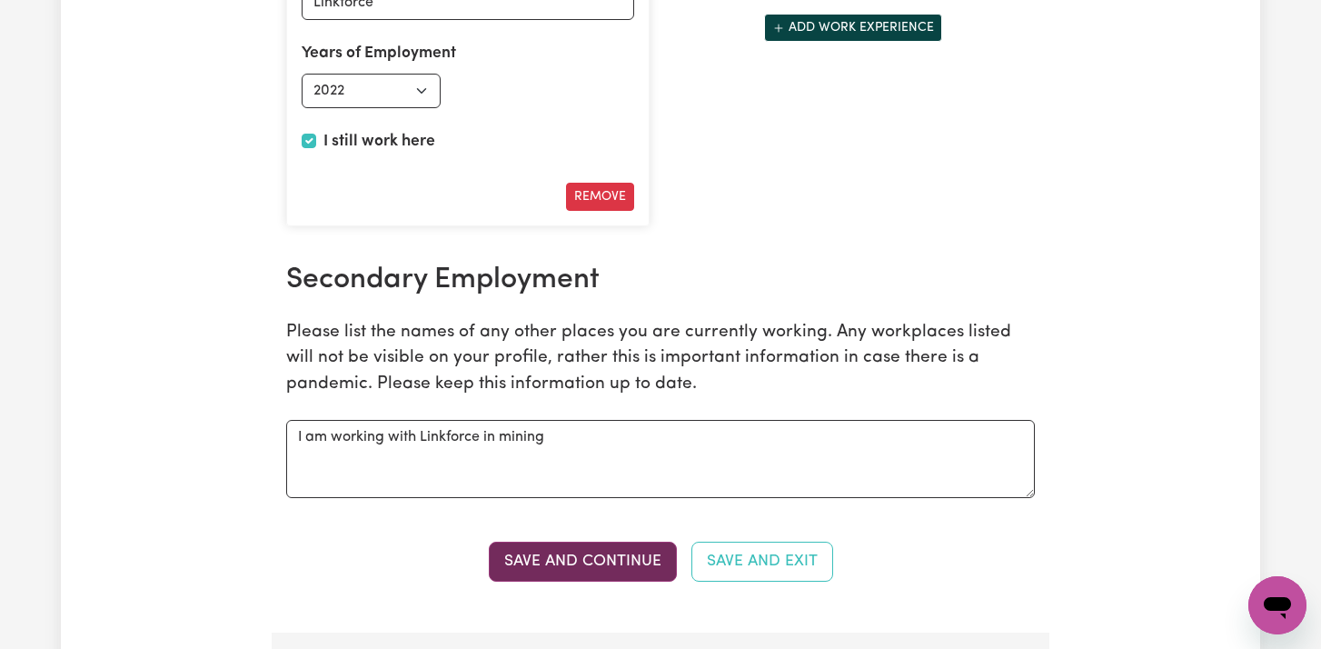
click at [602, 556] on button "Save and Continue" at bounding box center [583, 562] width 188 height 40
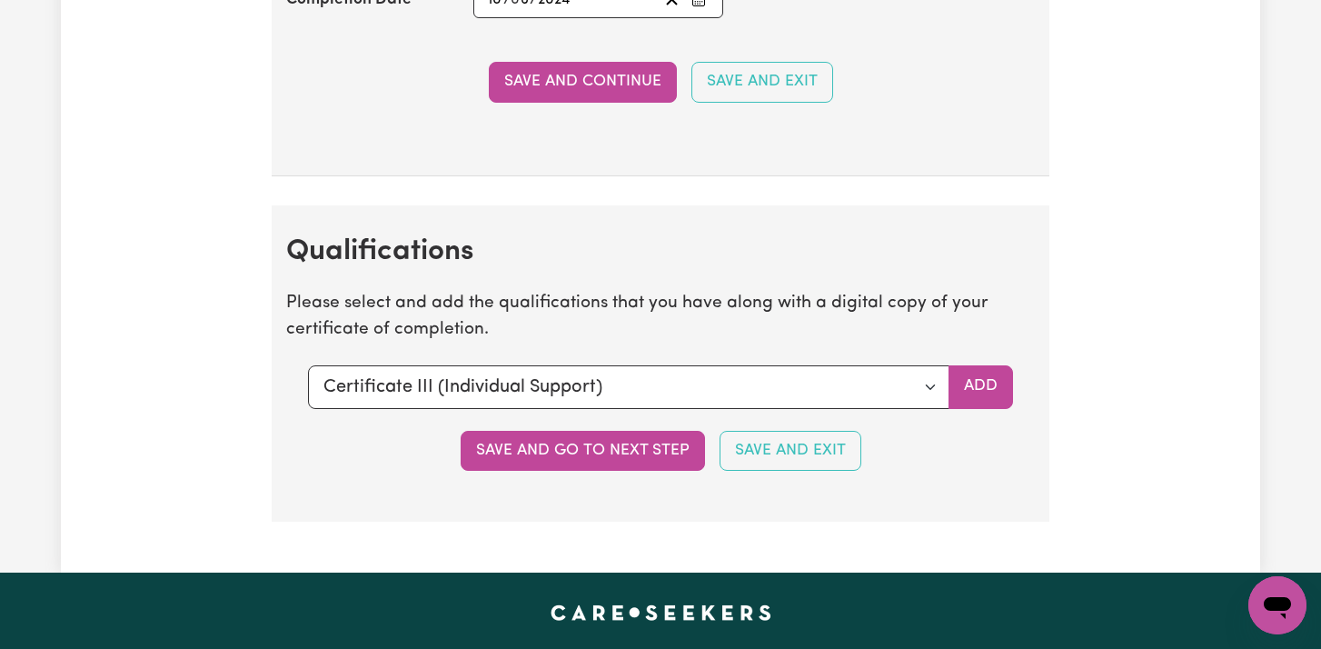
scroll to position [4489, 0]
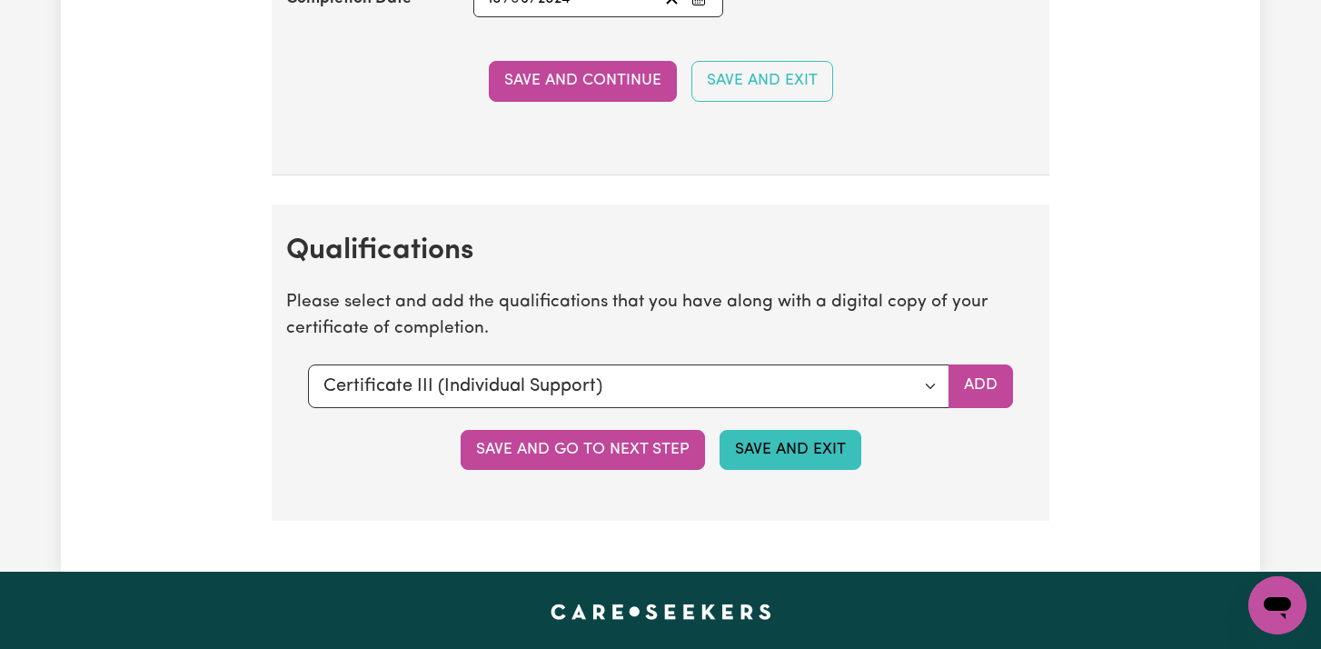
click at [734, 457] on button "Save and Exit" at bounding box center [791, 450] width 142 height 40
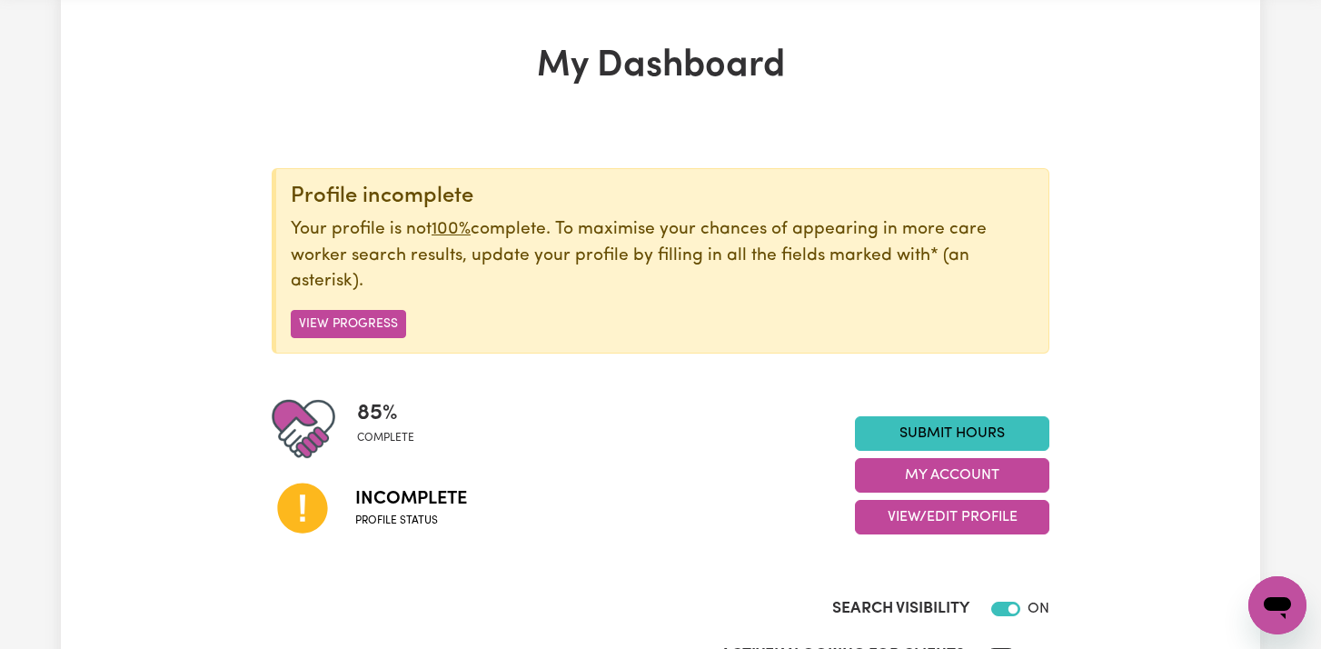
scroll to position [102, 0]
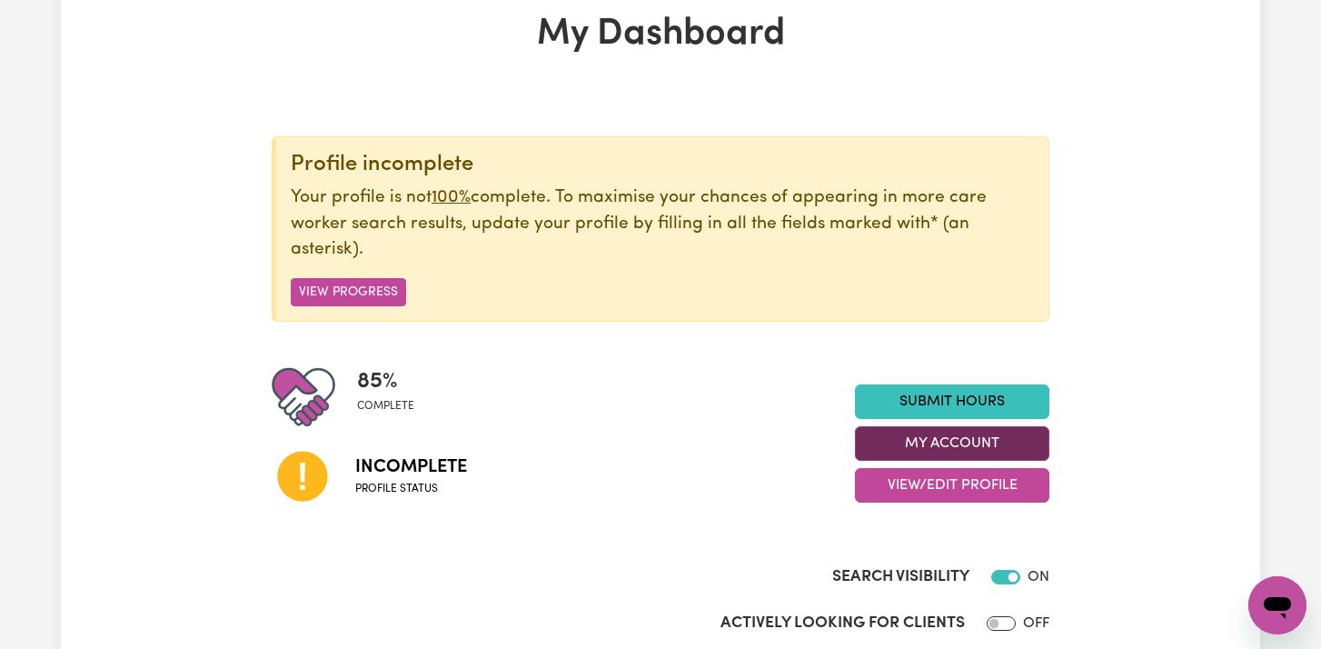
click at [964, 443] on button "My Account" at bounding box center [952, 443] width 194 height 35
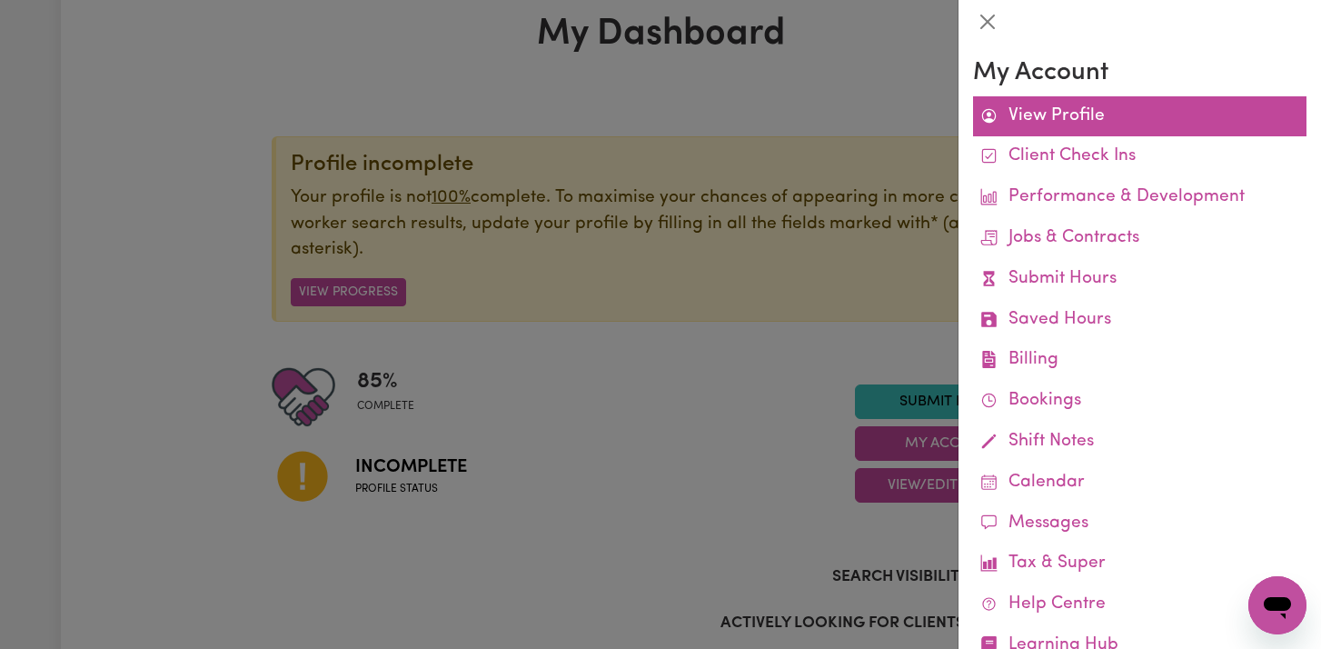
click at [1061, 133] on link "View Profile" at bounding box center [1140, 116] width 334 height 41
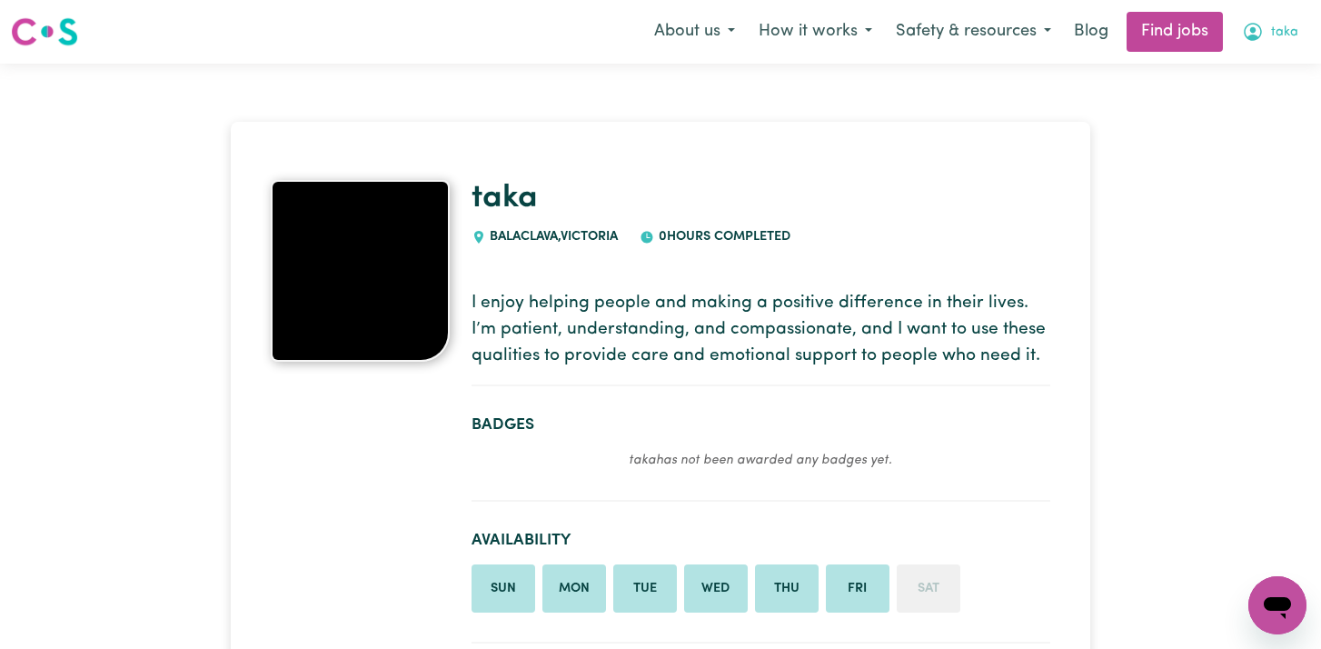
click at [1279, 29] on span "taka" at bounding box center [1284, 33] width 27 height 20
click at [1235, 65] on link "My Account" at bounding box center [1238, 71] width 144 height 35
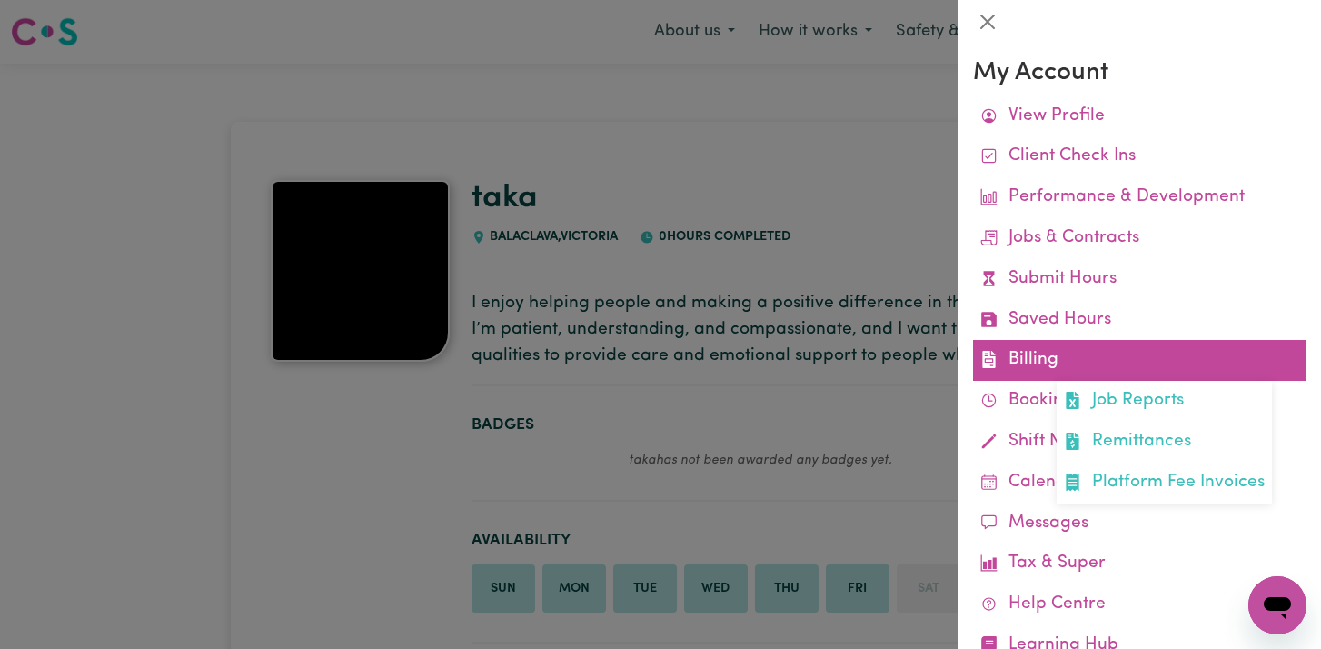
click at [1224, 366] on link "Billing Job Reports Remittances Platform Fee Invoices" at bounding box center [1140, 360] width 334 height 41
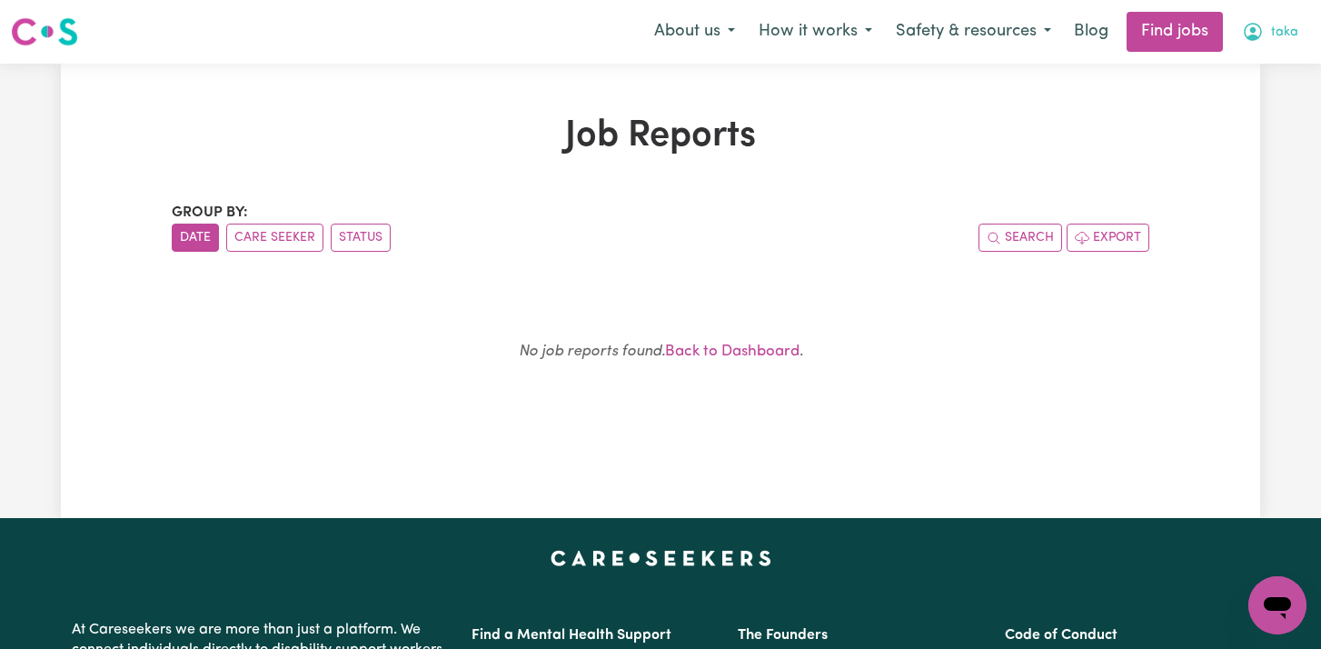
click at [1271, 30] on button "taka" at bounding box center [1270, 32] width 80 height 38
click at [1246, 76] on link "My Account" at bounding box center [1238, 71] width 144 height 35
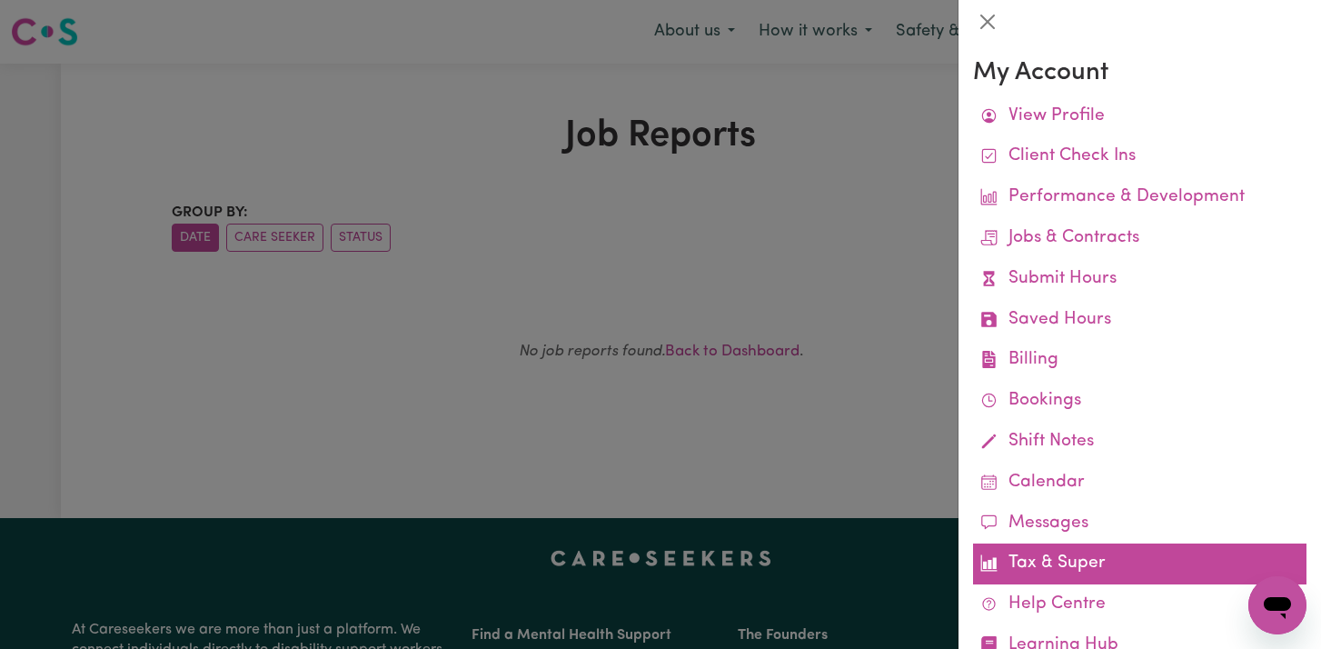
scroll to position [61, 0]
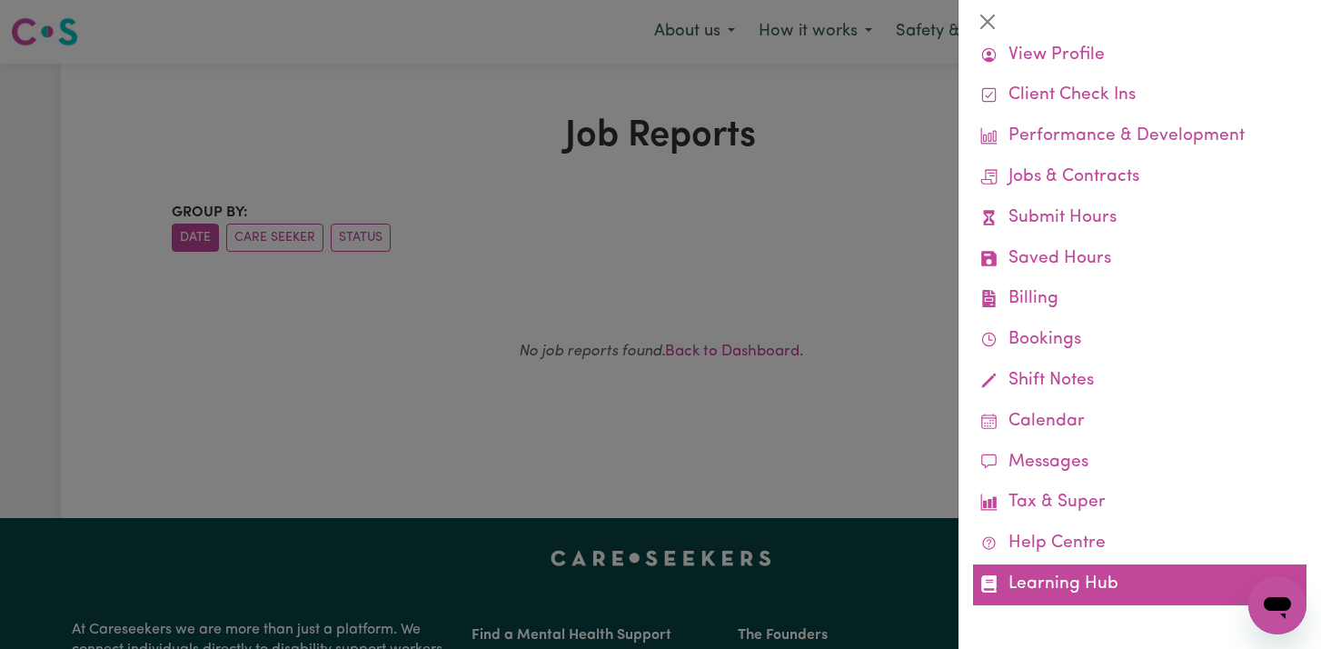
click at [1200, 586] on link "Learning Hub" at bounding box center [1140, 584] width 334 height 41
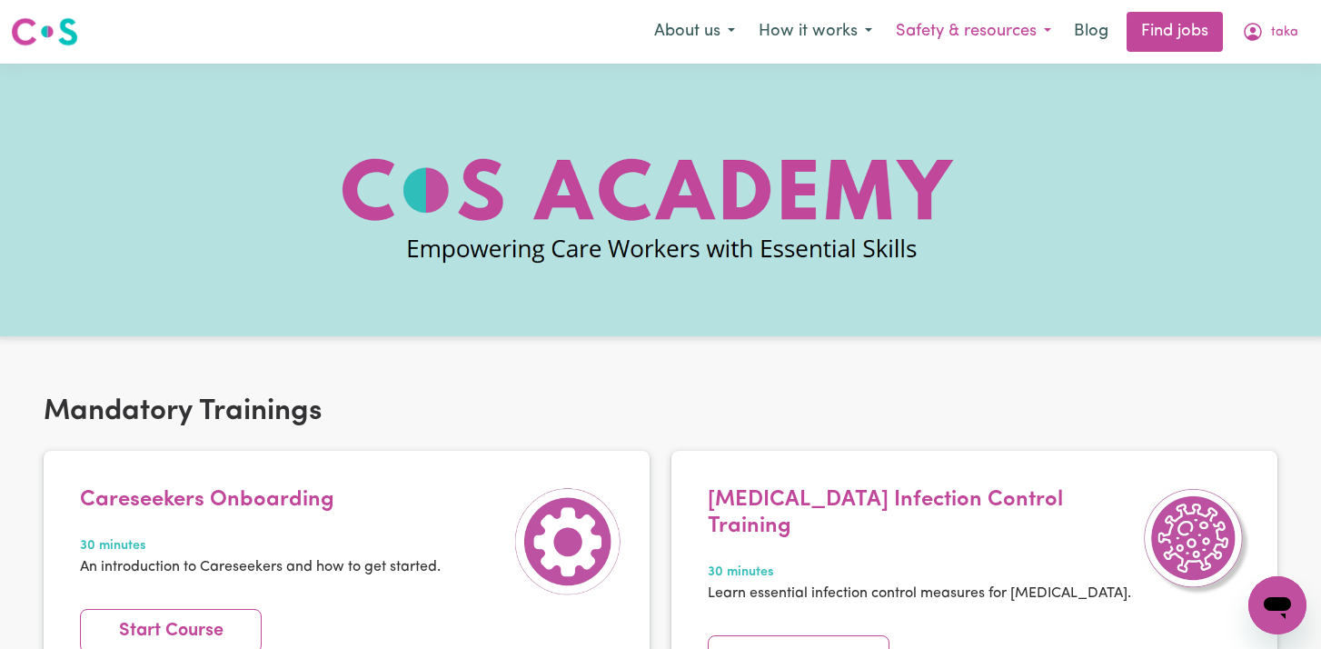
click at [1006, 28] on button "Safety & resources" at bounding box center [973, 32] width 179 height 38
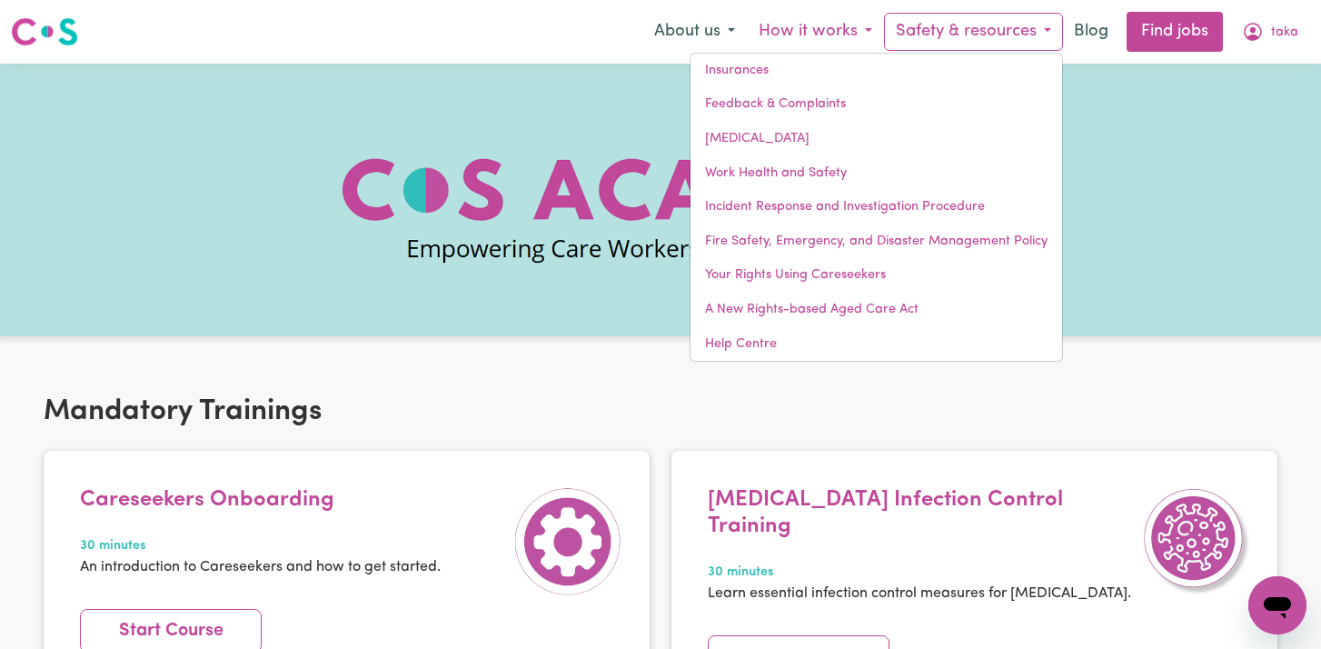
click at [798, 24] on button "How it works" at bounding box center [815, 32] width 137 height 38
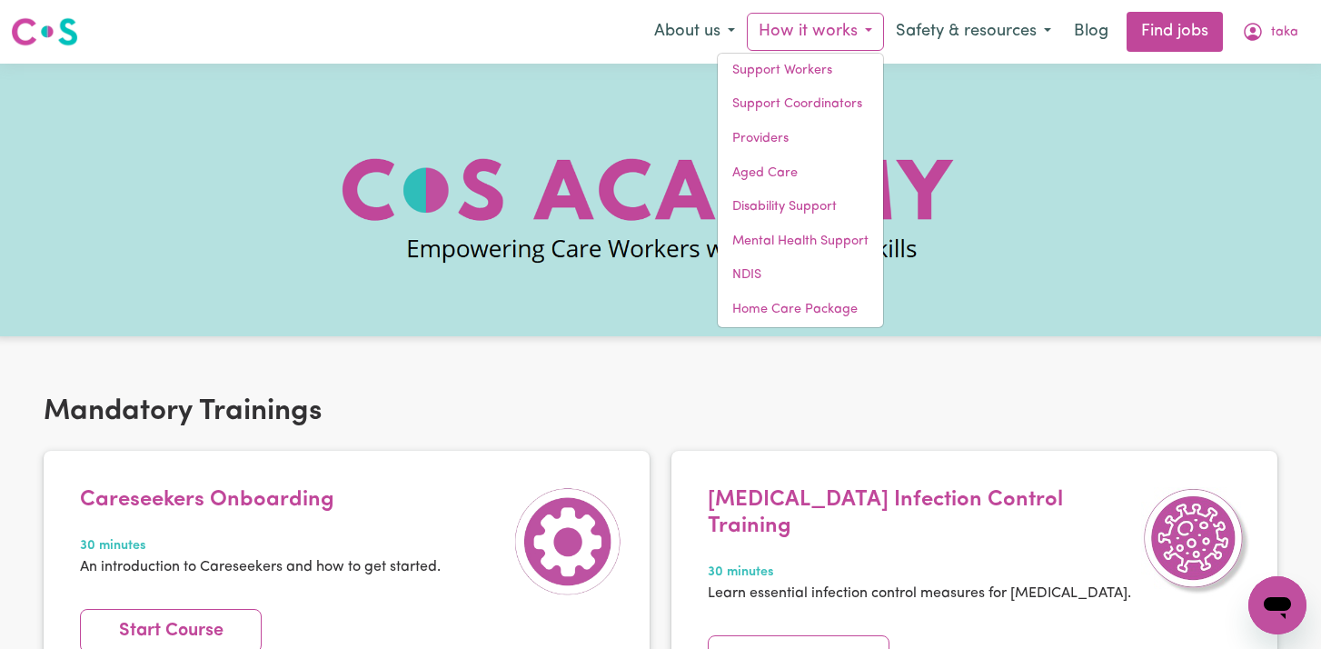
click at [618, 68] on div at bounding box center [660, 200] width 1321 height 273
